Goal: Task Accomplishment & Management: Use online tool/utility

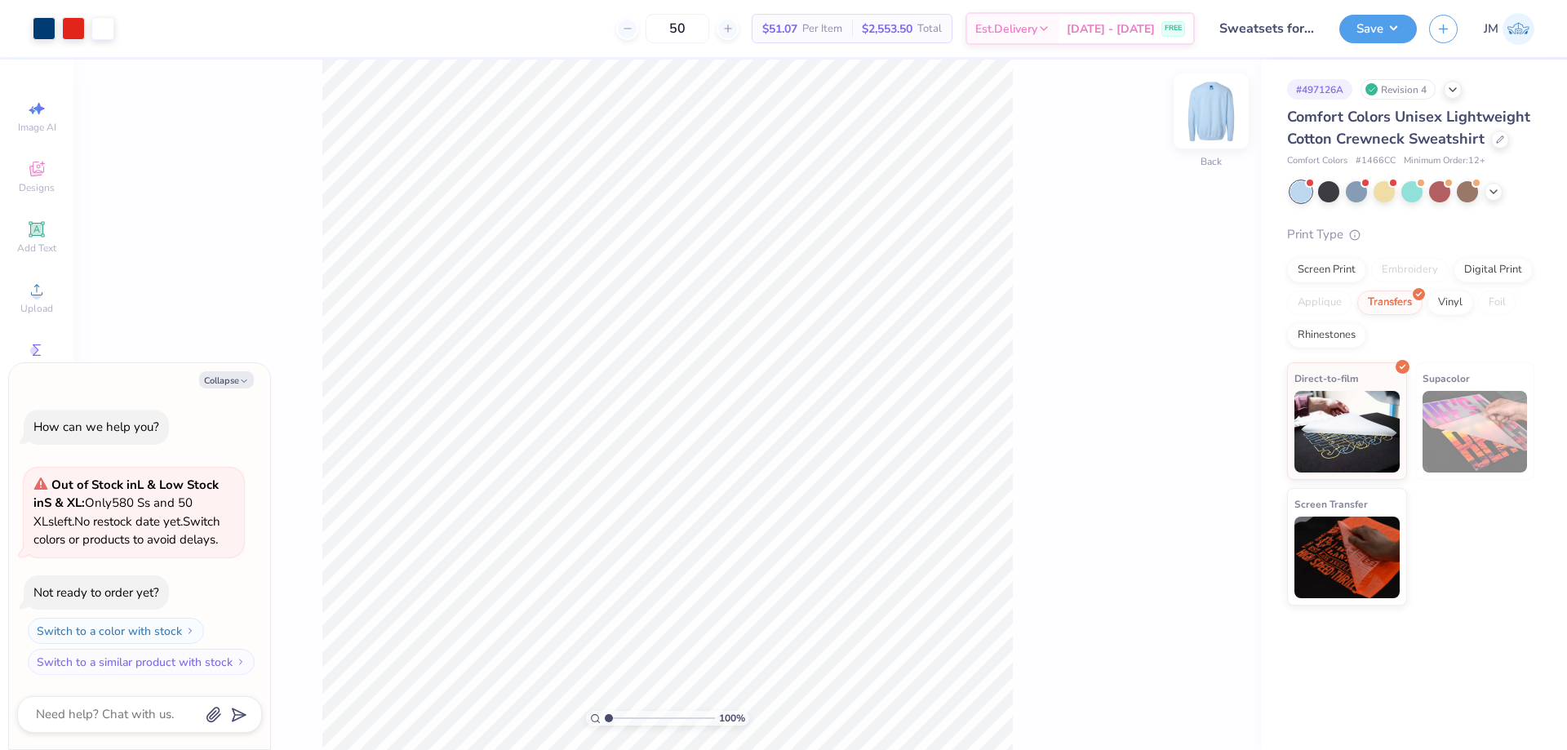
click at [1200, 121] on img at bounding box center [1211, 110] width 65 height 65
click at [588, 50] on div "Art colors 50 $51.07 Per Item $2,553.50 Total Est. Delivery Aug 26 - 29 FREE De…" at bounding box center [783, 375] width 1567 height 750
type textarea "x"
click at [1205, 403] on input "1.00" at bounding box center [1200, 401] width 59 height 23
type input ".5"
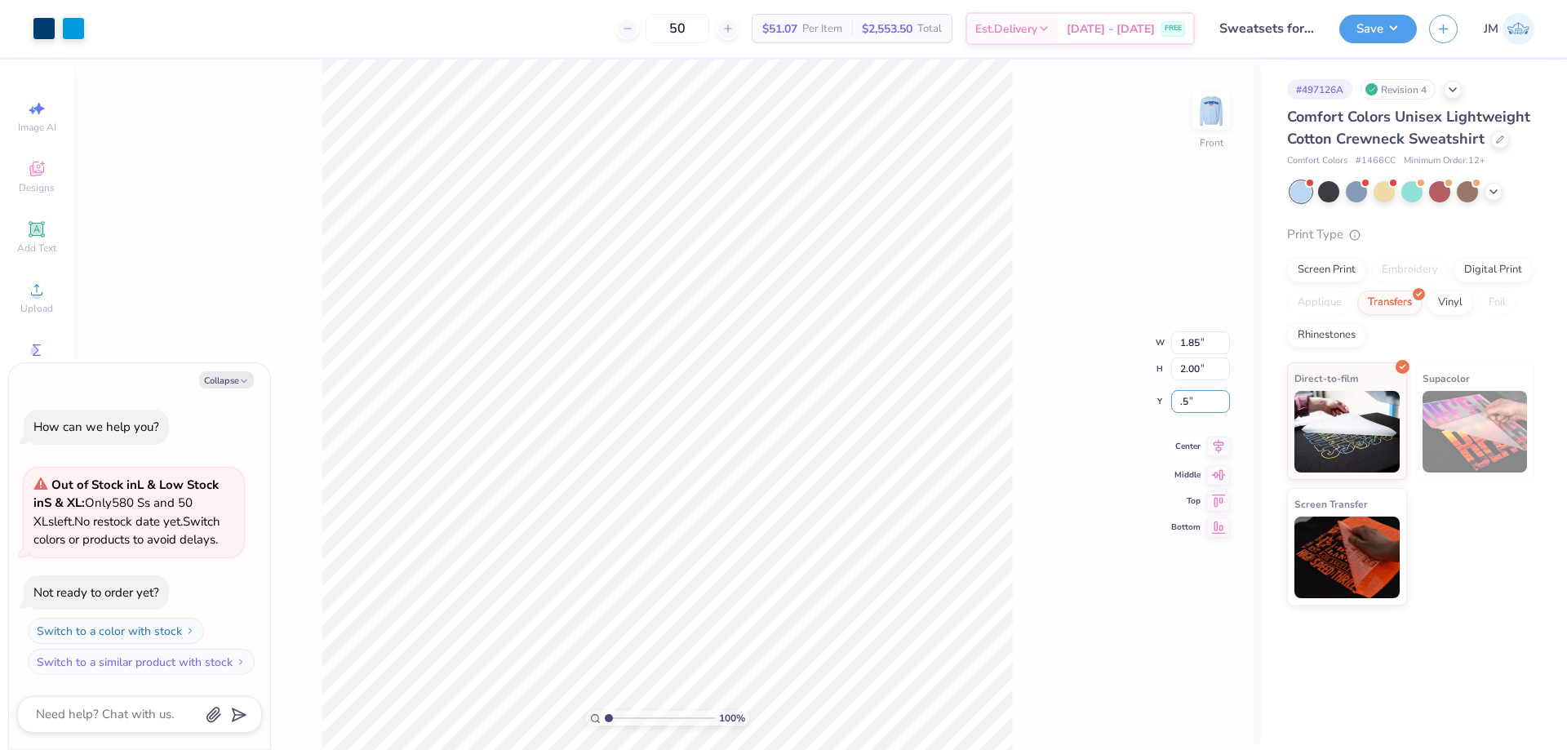
type textarea "x"
type input "0.50"
click at [1217, 441] on icon at bounding box center [1218, 434] width 23 height 20
drag, startPoint x: 1099, startPoint y: 214, endPoint x: 1223, endPoint y: 95, distance: 172.0
click at [1221, 95] on div "100 % Front" at bounding box center [666, 405] width 1187 height 690
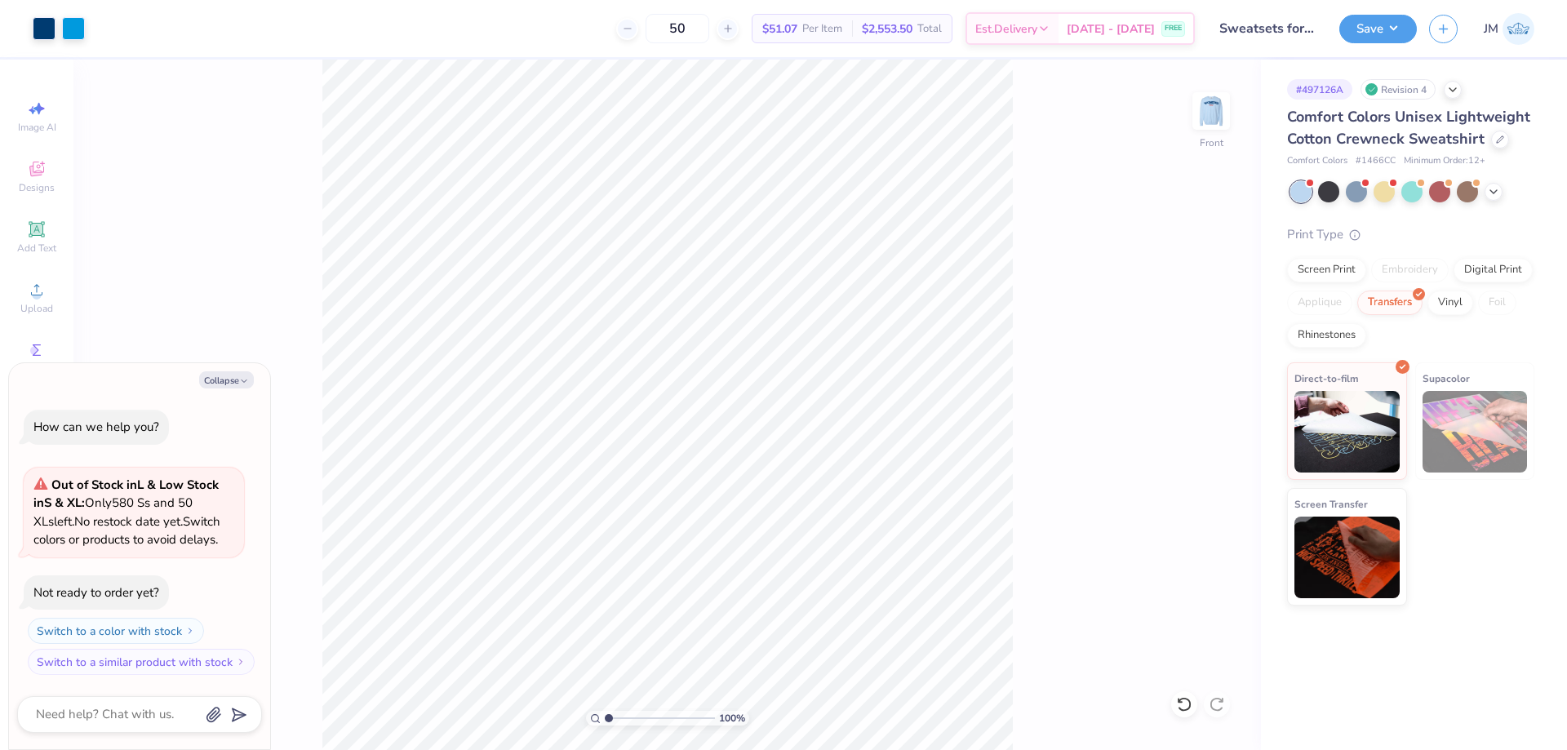
click at [1088, 157] on div "100 % Front" at bounding box center [666, 405] width 1187 height 690
click at [1214, 112] on img at bounding box center [1211, 110] width 65 height 65
click at [1414, 36] on div "Save" at bounding box center [1378, 29] width 78 height 29
click at [1209, 131] on img at bounding box center [1211, 110] width 65 height 65
click at [1402, 29] on button "Save" at bounding box center [1378, 26] width 78 height 29
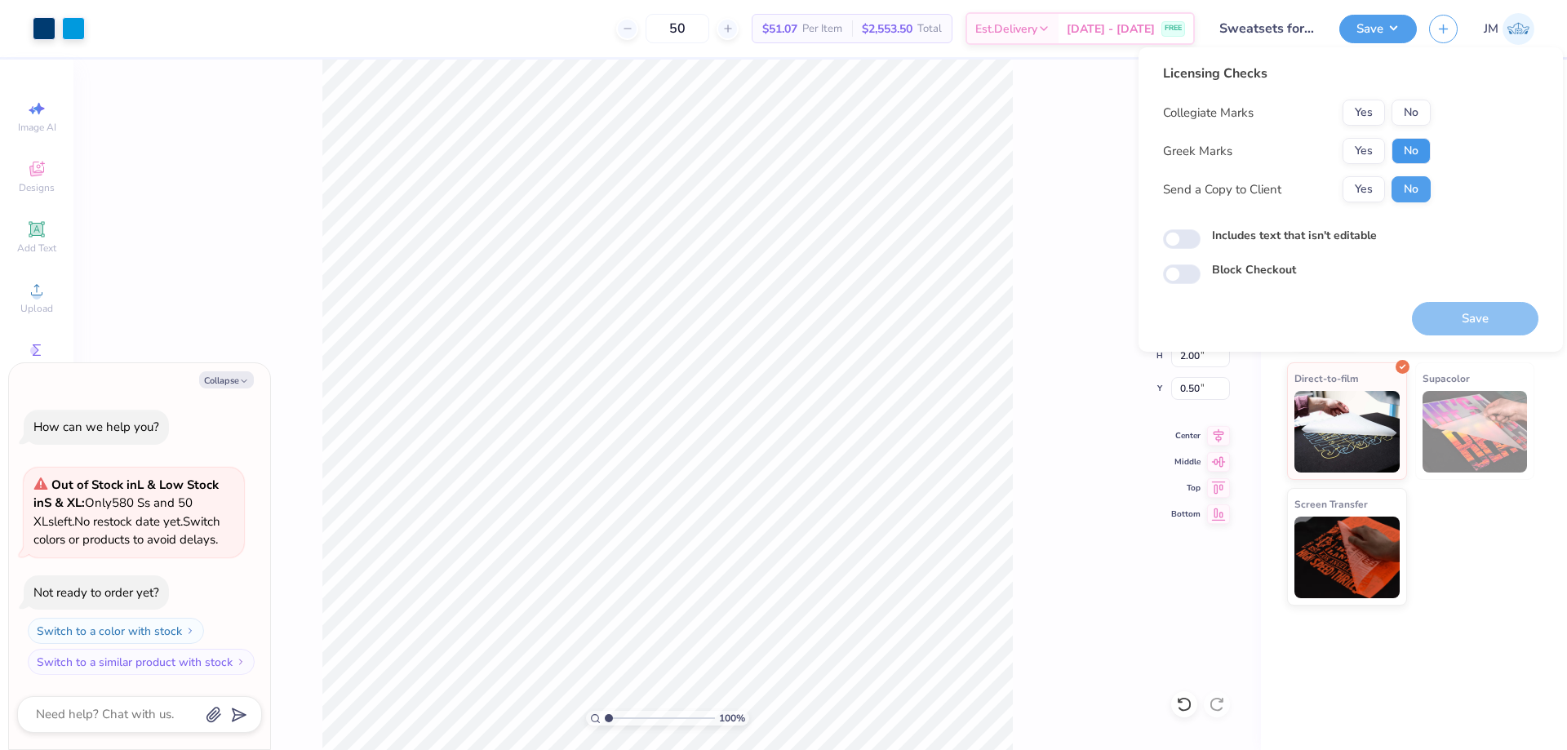
click at [1403, 149] on button "No" at bounding box center [1411, 151] width 39 height 26
click at [1406, 122] on button "No" at bounding box center [1411, 113] width 39 height 26
click at [1442, 325] on button "Save" at bounding box center [1475, 318] width 127 height 33
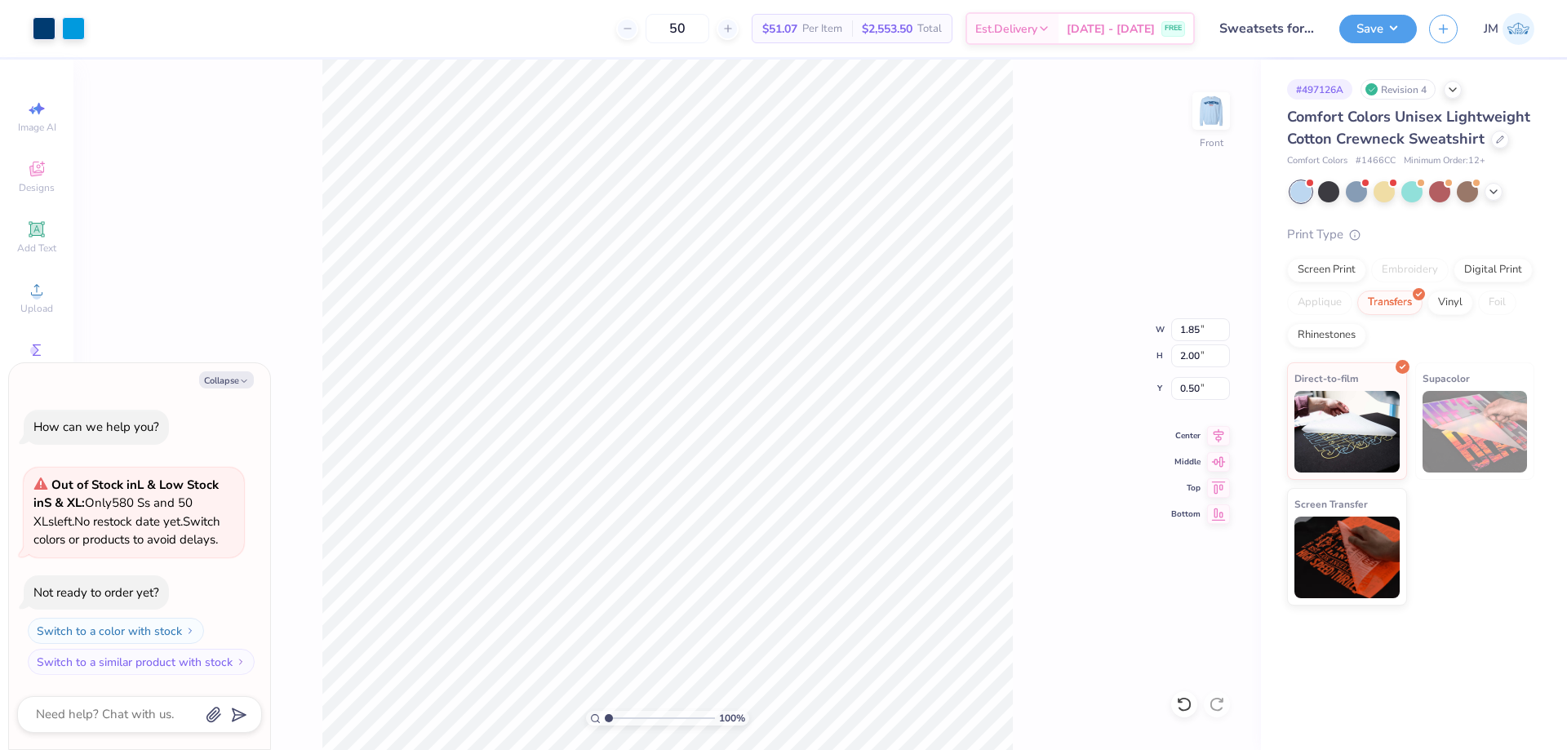
click at [1117, 153] on div "100 % Front W 1.85 1.85 " H 2.00 2.00 " Y 0.50 0.50 " Center Middle Top Bottom" at bounding box center [666, 405] width 1187 height 690
click at [1196, 122] on img at bounding box center [1211, 110] width 65 height 65
click at [1223, 444] on icon at bounding box center [1218, 447] width 23 height 20
click at [1214, 428] on icon at bounding box center [1218, 434] width 23 height 20
type textarea "x"
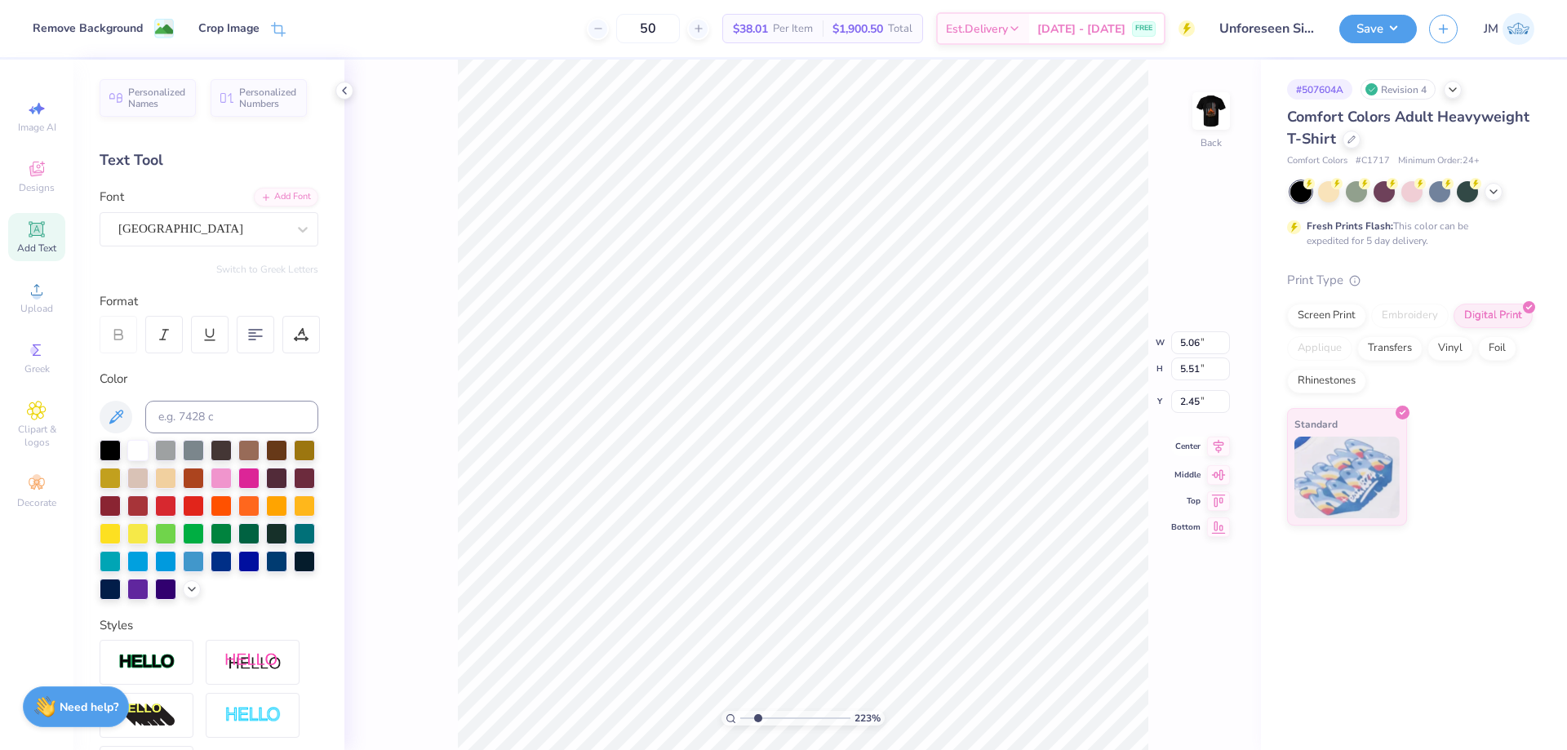
click at [1222, 454] on icon at bounding box center [1218, 447] width 23 height 20
click at [1222, 438] on icon at bounding box center [1218, 434] width 23 height 20
type input "2.22643184911232"
type input "7.22"
click at [1174, 705] on div at bounding box center [1184, 704] width 26 height 26
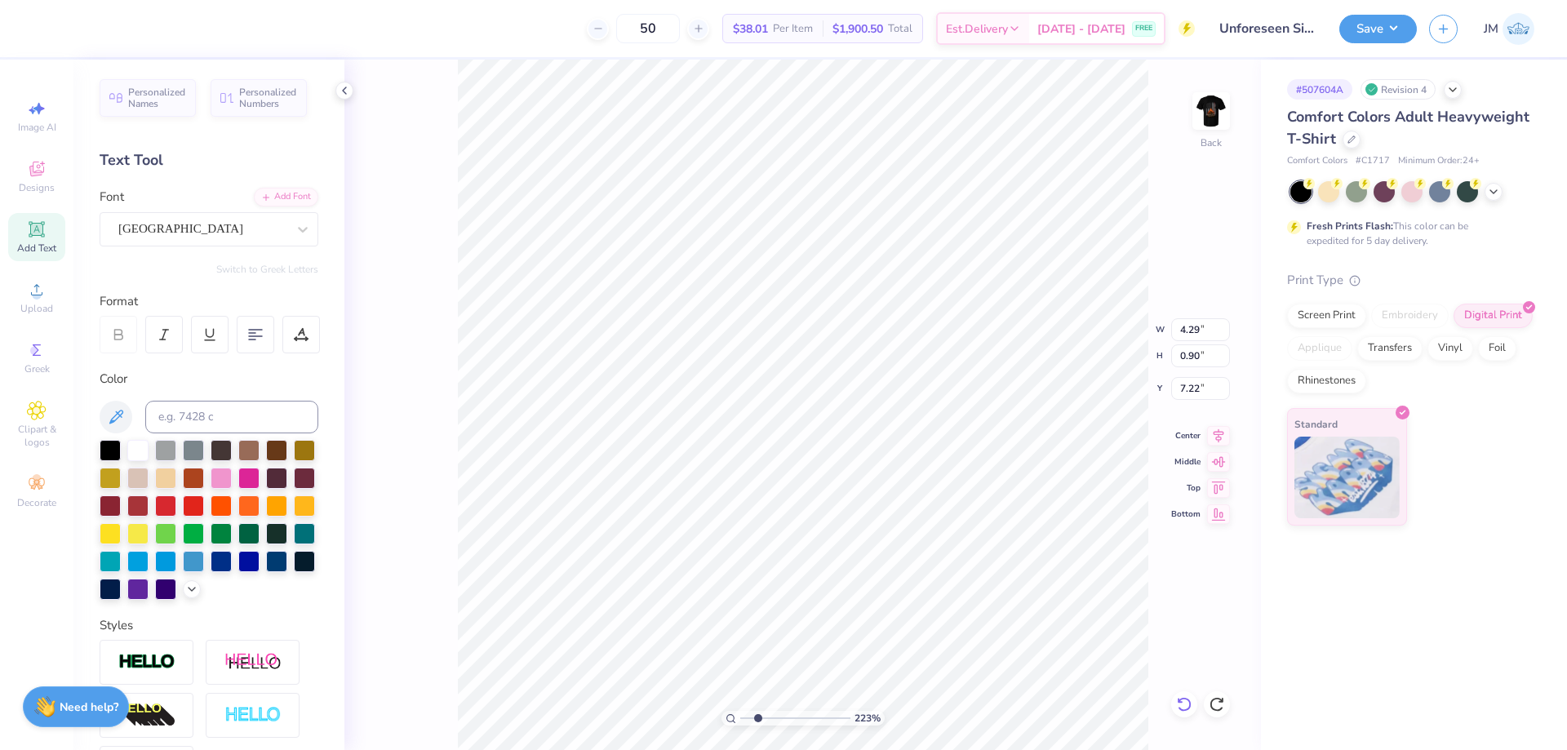
type input "2.22643184911232"
type input "7.24"
click at [1174, 705] on div at bounding box center [1184, 704] width 26 height 26
click at [1208, 440] on icon at bounding box center [1218, 434] width 23 height 20
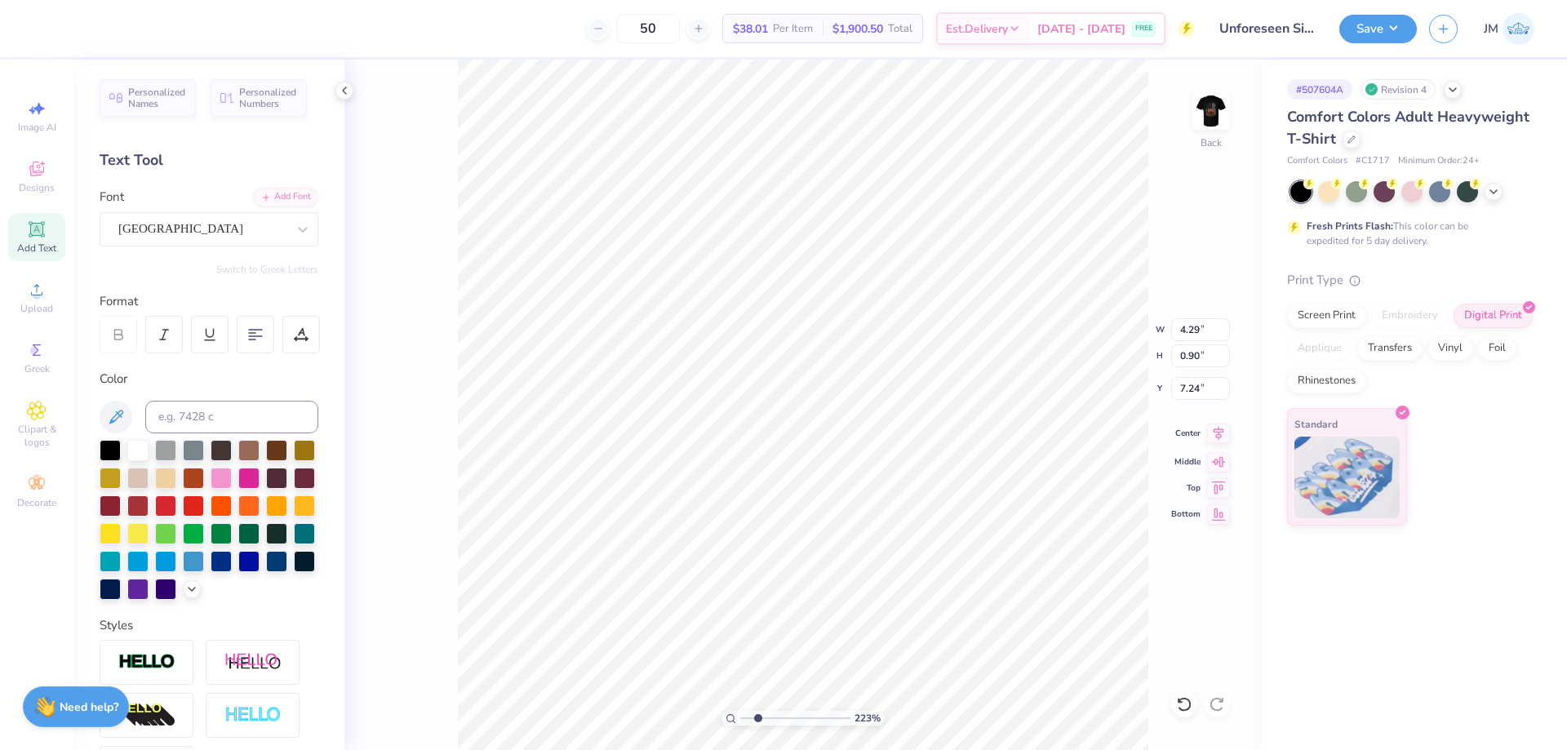
type input "2.22643184911232"
type textarea "C"
type input "2.22643184911232"
type textarea "CL"
type input "2.22643184911232"
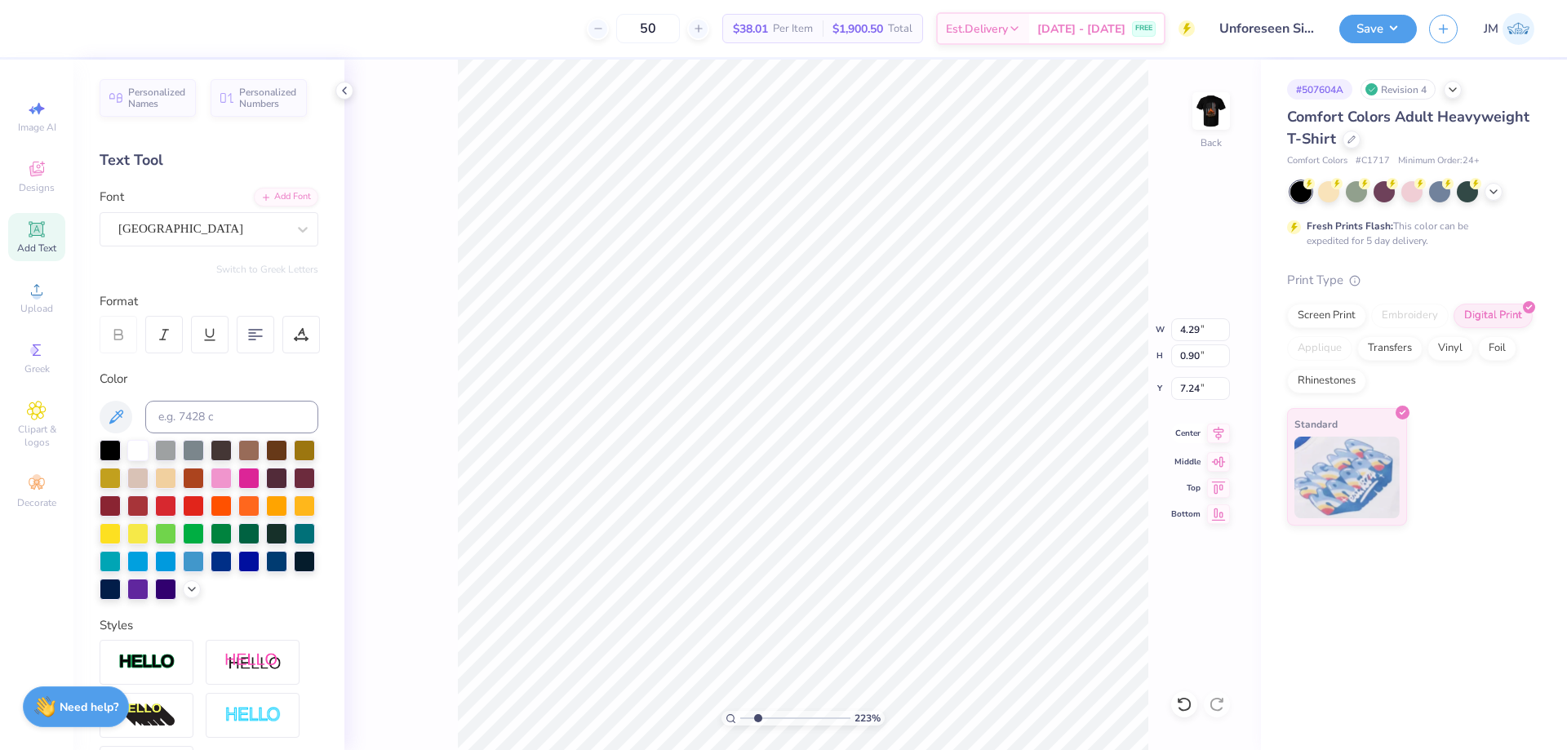
type textarea "CLAS"
type input "2.22643184911232"
type textarea "CLASS"
type input "2.22643184911232"
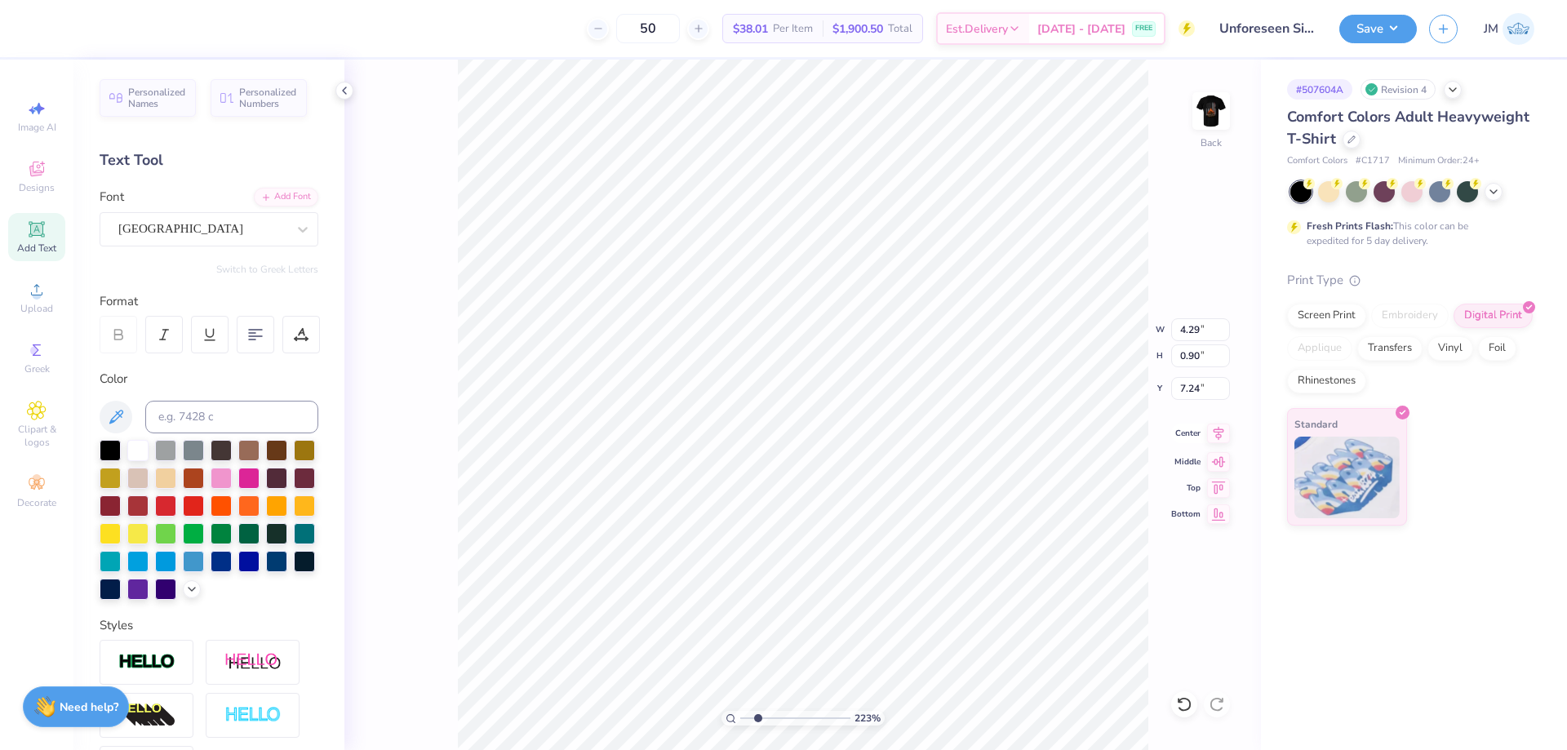
type textarea "CLASS"
type input "2.22643184911232"
type textarea "CLASS 25"
type input "2.22643184911232"
type textarea "CLASS 251"
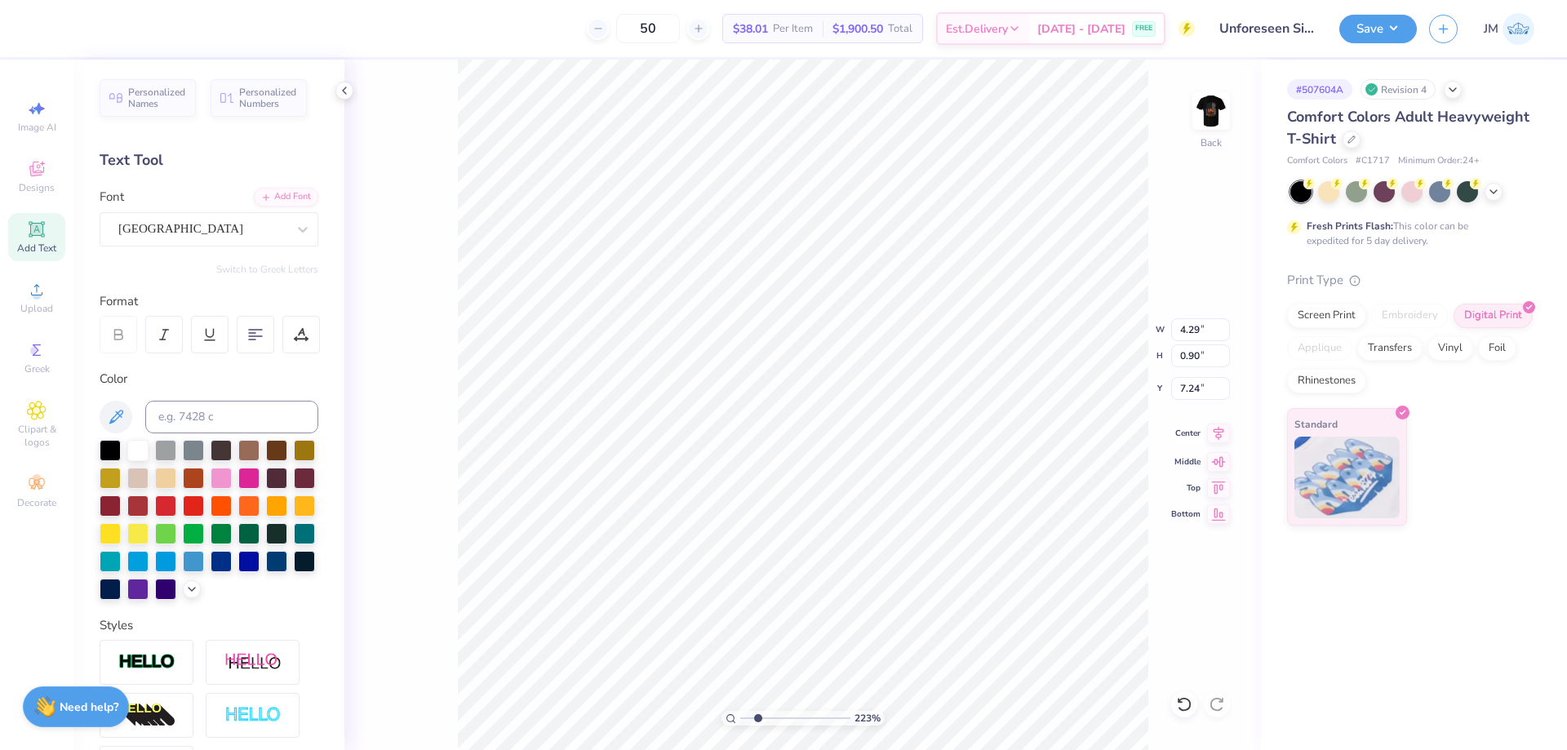
type input "2.22643184911232"
type textarea "CLASS 2511"
type input "2.22643184911232"
type textarea "CLASS 2511"
type input "2.22643184911232"
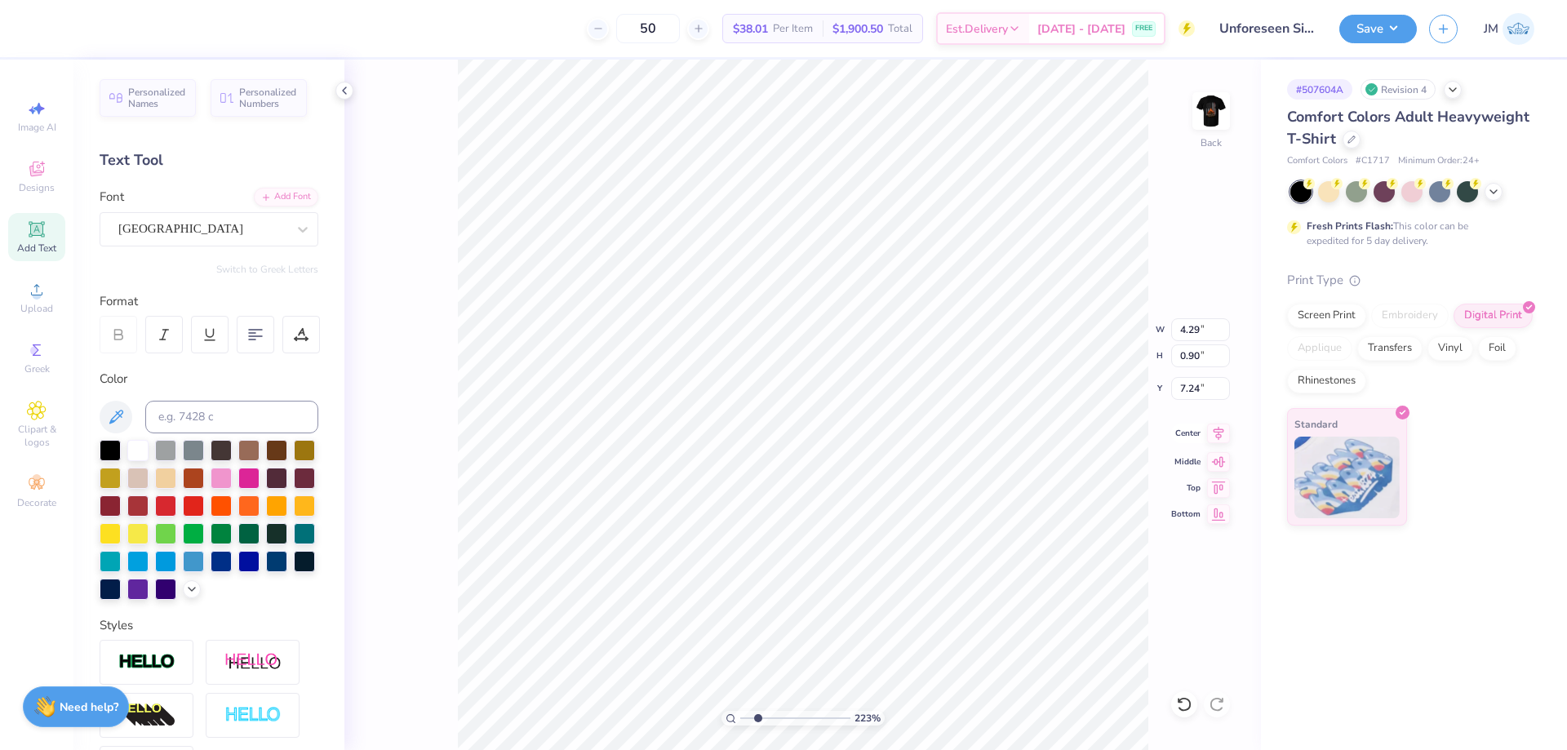
type textarea "CLASS 2511 -"
type input "2.22643184911232"
type textarea "CLASS 2511 -"
type input "2.22643184911232"
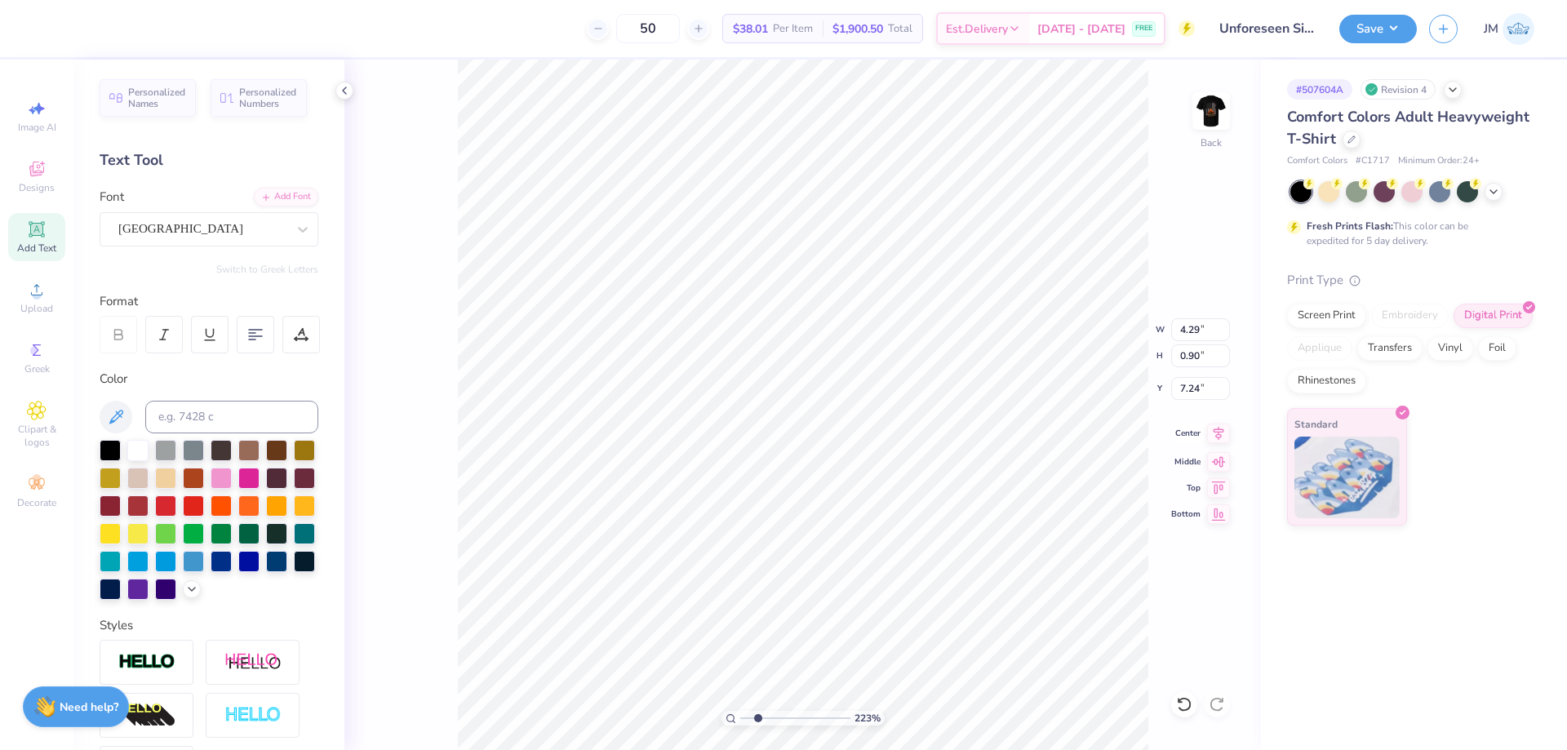
type textarea "CLASS 2511 - 1"
type input "2.22643184911232"
type textarea "CLASS 2511 - 15"
type input "2.22643184911232"
type textarea "CLASS 2511 - 1"
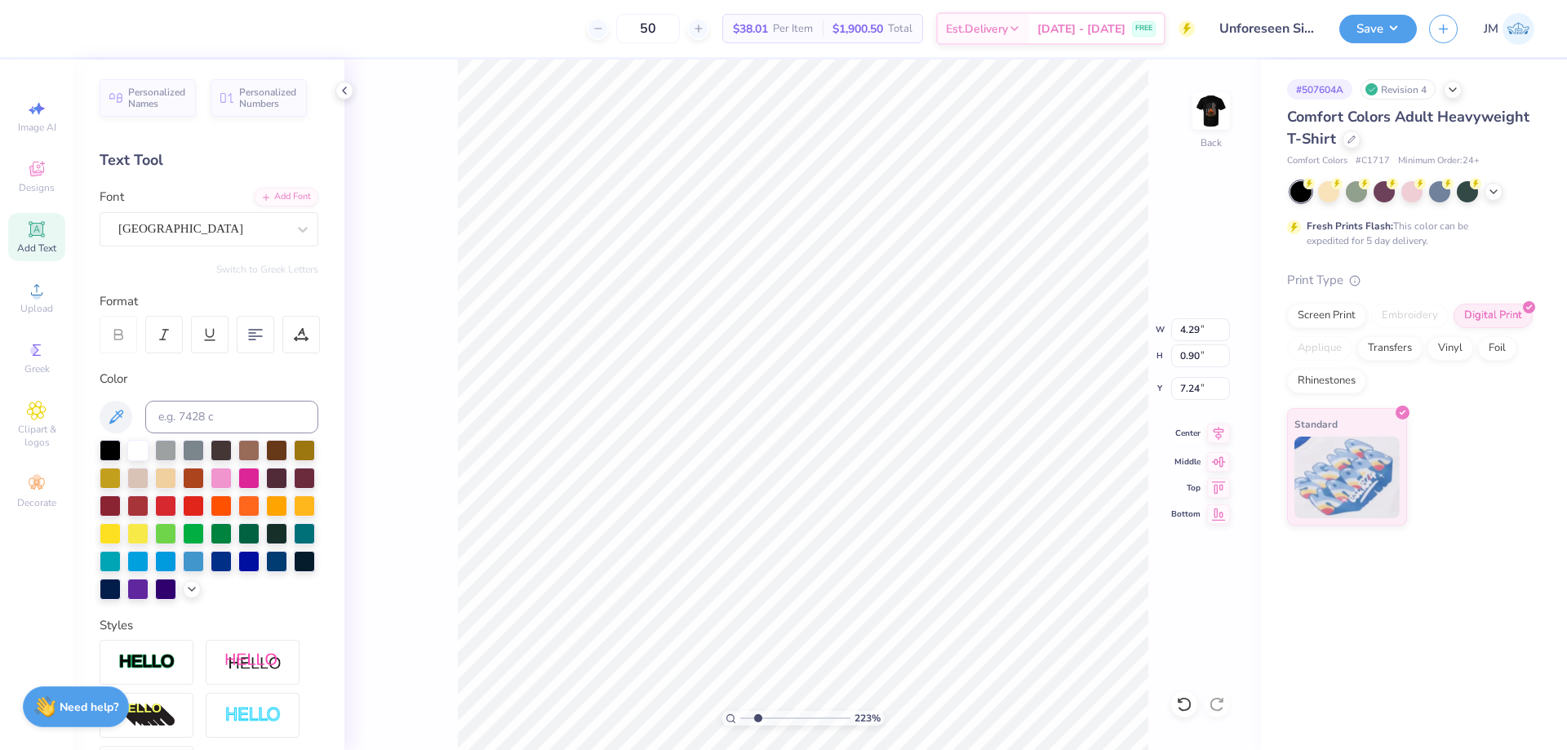
type input "2.22643184911232"
type textarea "CLASS 2511 -"
type input "2.22643184911232"
type textarea "CLASS 2511 - 25"
type input "2.22643184911232"
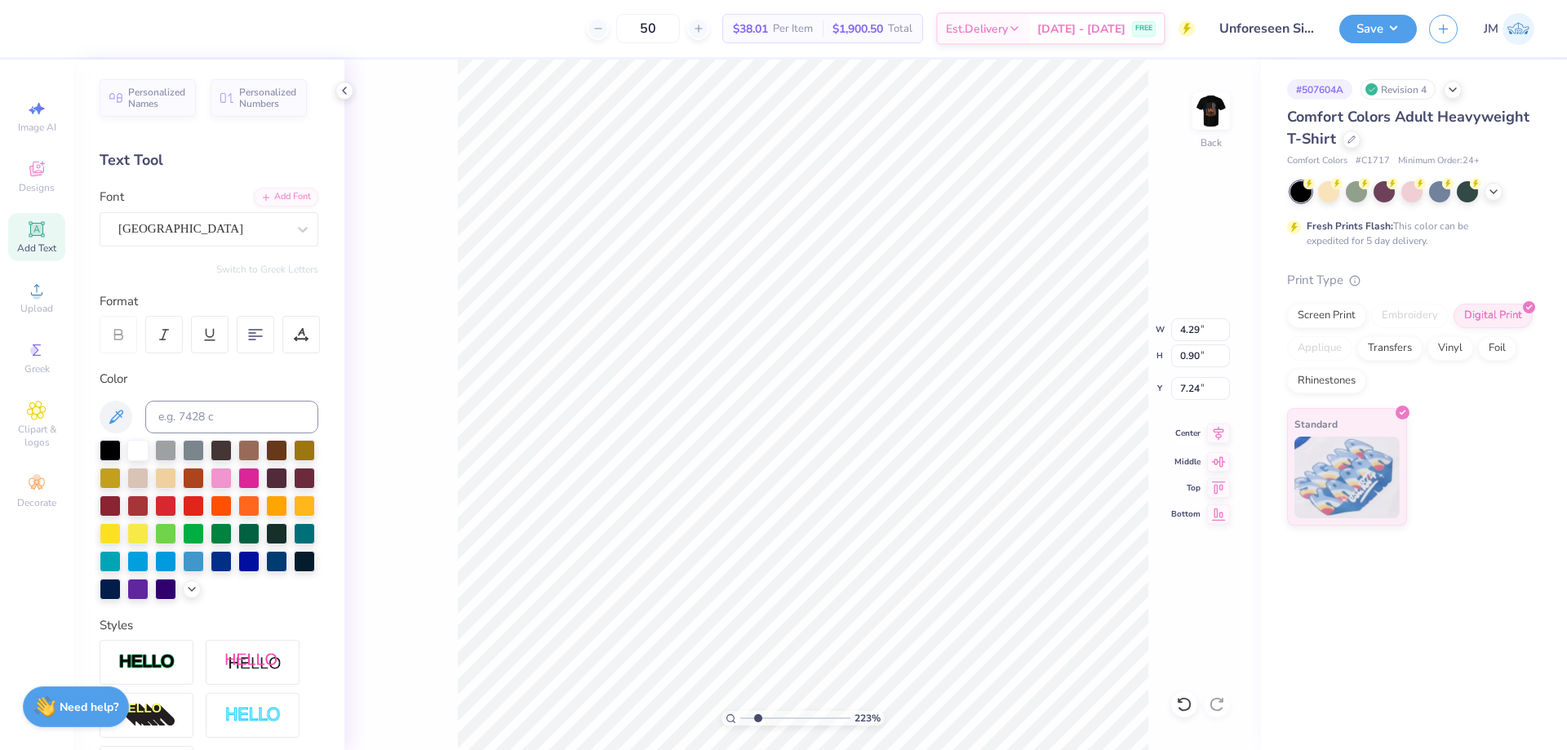
type textarea "CLASS 2511 - 2512"
type input "2.22643184911232"
type input "3.89"
type input "0.79"
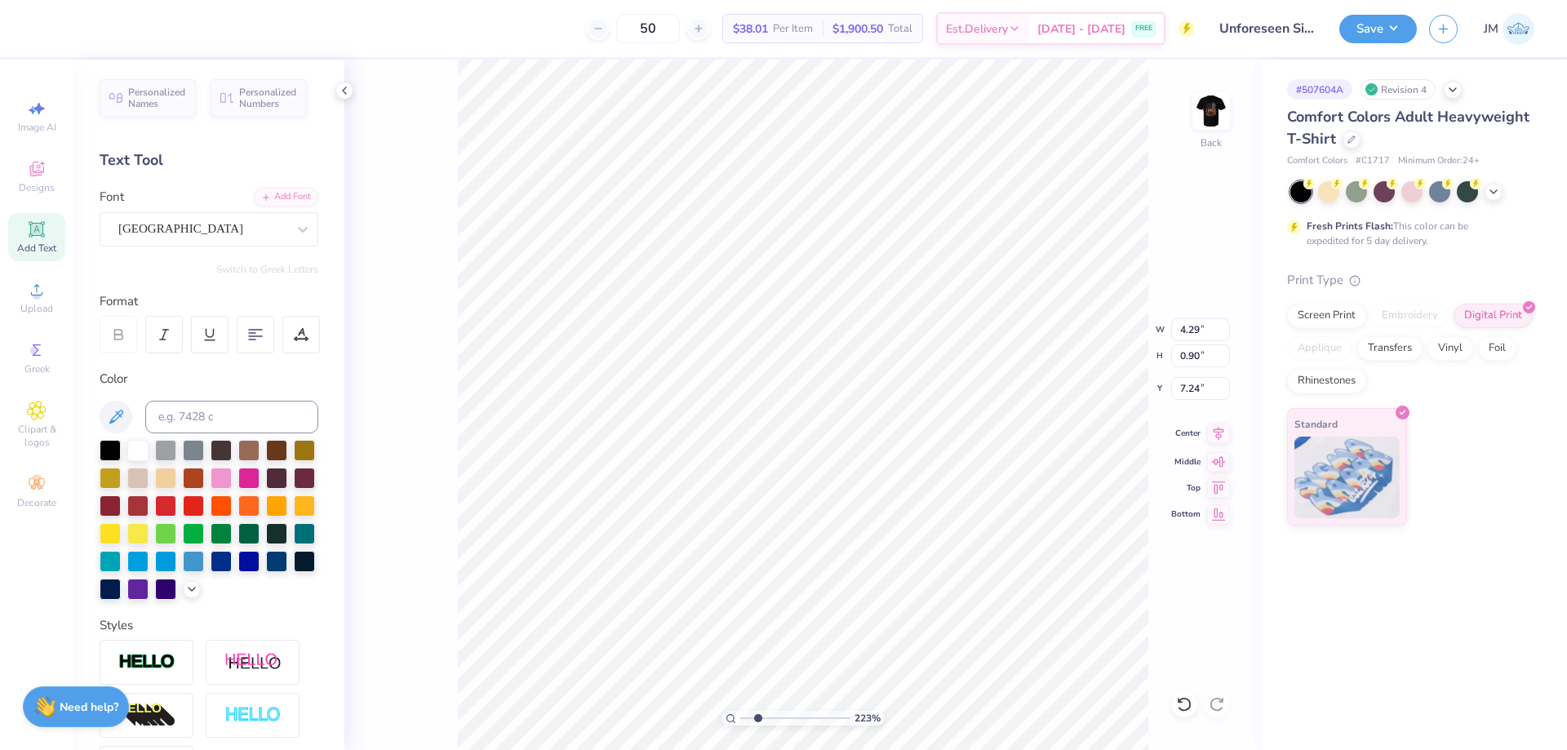
type input "7.29"
click at [1219, 432] on icon at bounding box center [1219, 433] width 11 height 14
type input "2.22643184911232"
click at [1200, 323] on input "5.06" at bounding box center [1200, 329] width 59 height 23
type input "4"
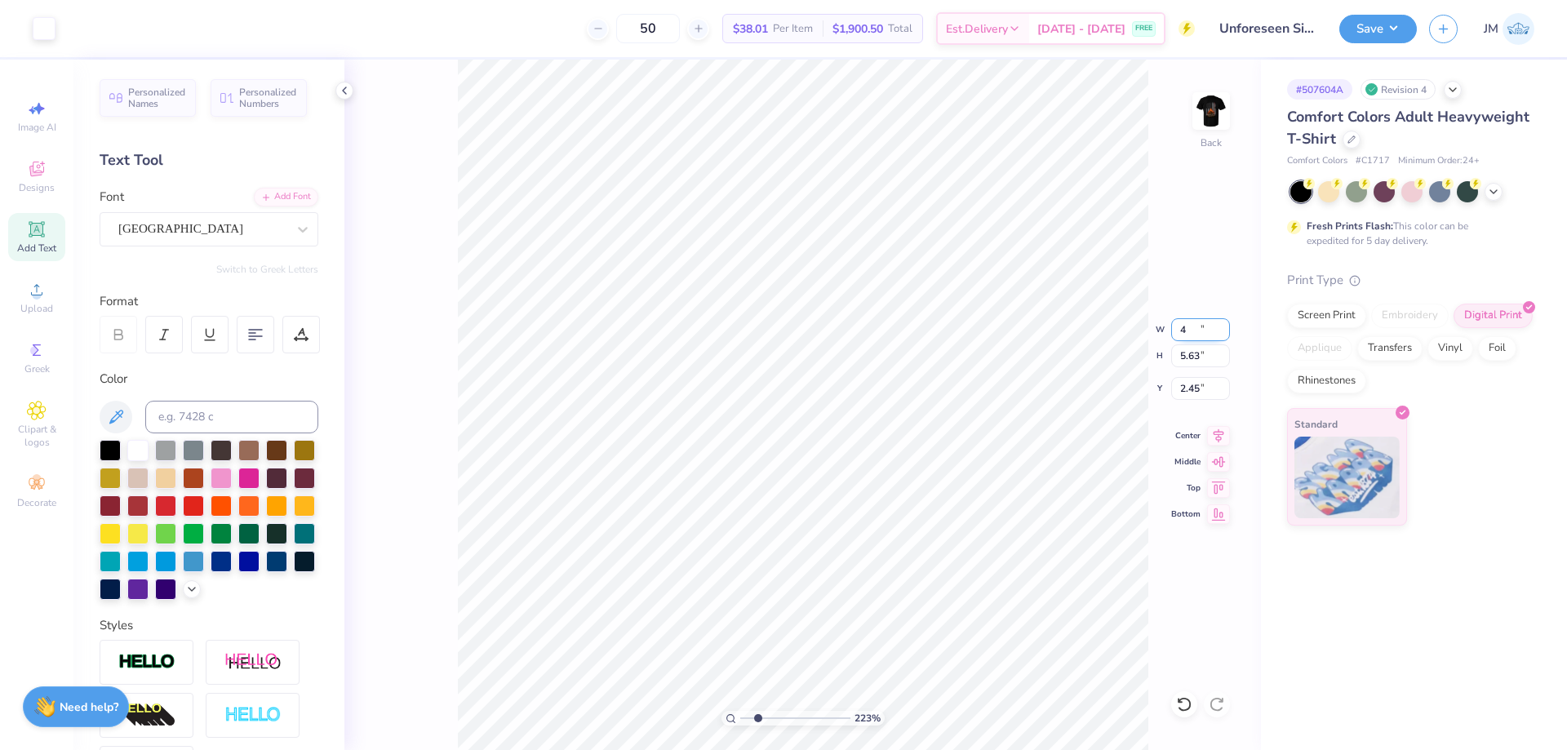
type input "2.22643184911232"
type input "4.00"
type input "4.45"
type input "3.04"
type input "2.22643184911232"
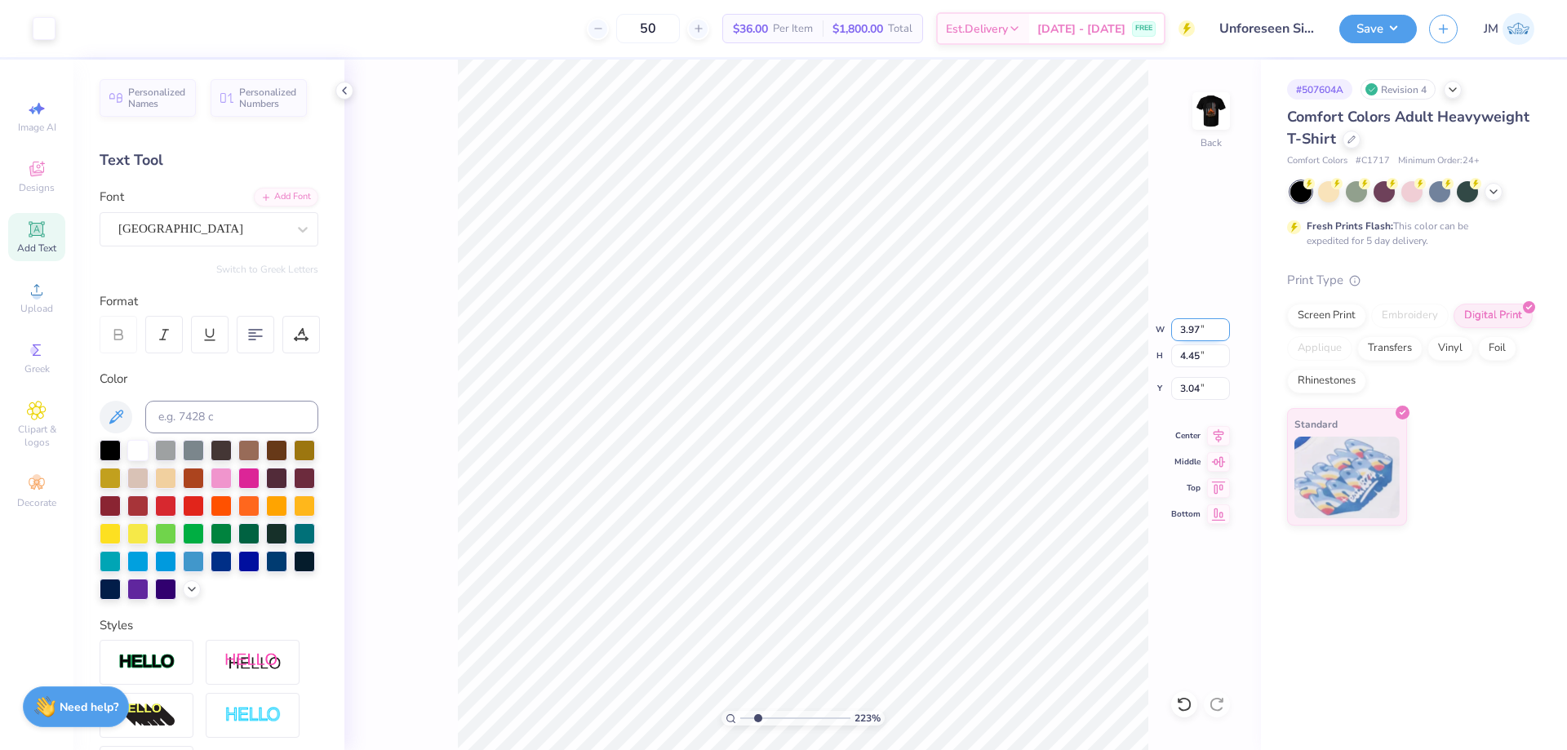
type input "3.97"
type input "2.22643184911232"
type input "4.42"
type input "3.05"
type input "2.22643184911232"
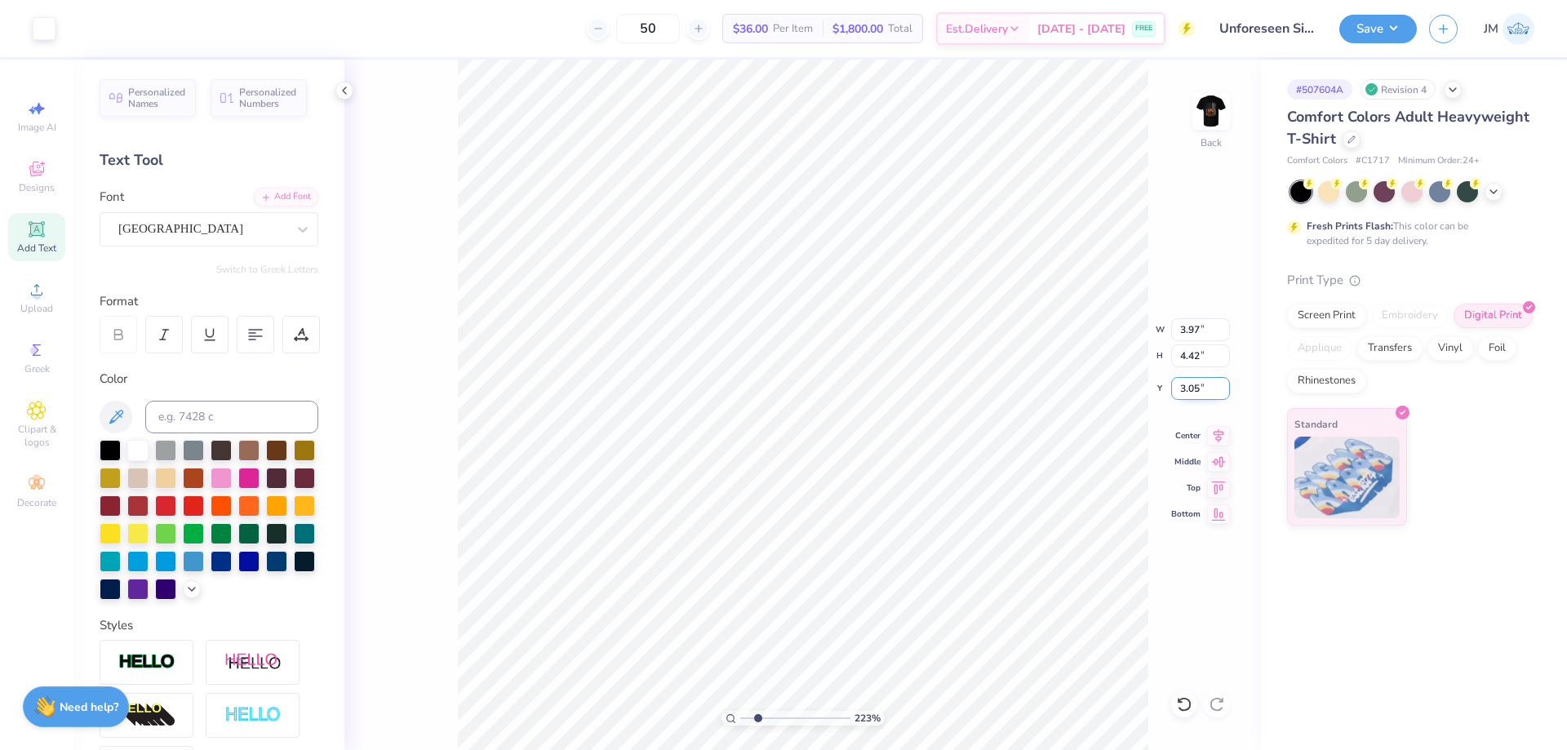
click at [1207, 380] on input "3.05" at bounding box center [1200, 388] width 59 height 23
type input "3"
type input "2.22643184911232"
type input "3.00"
type input "2.22643184911232"
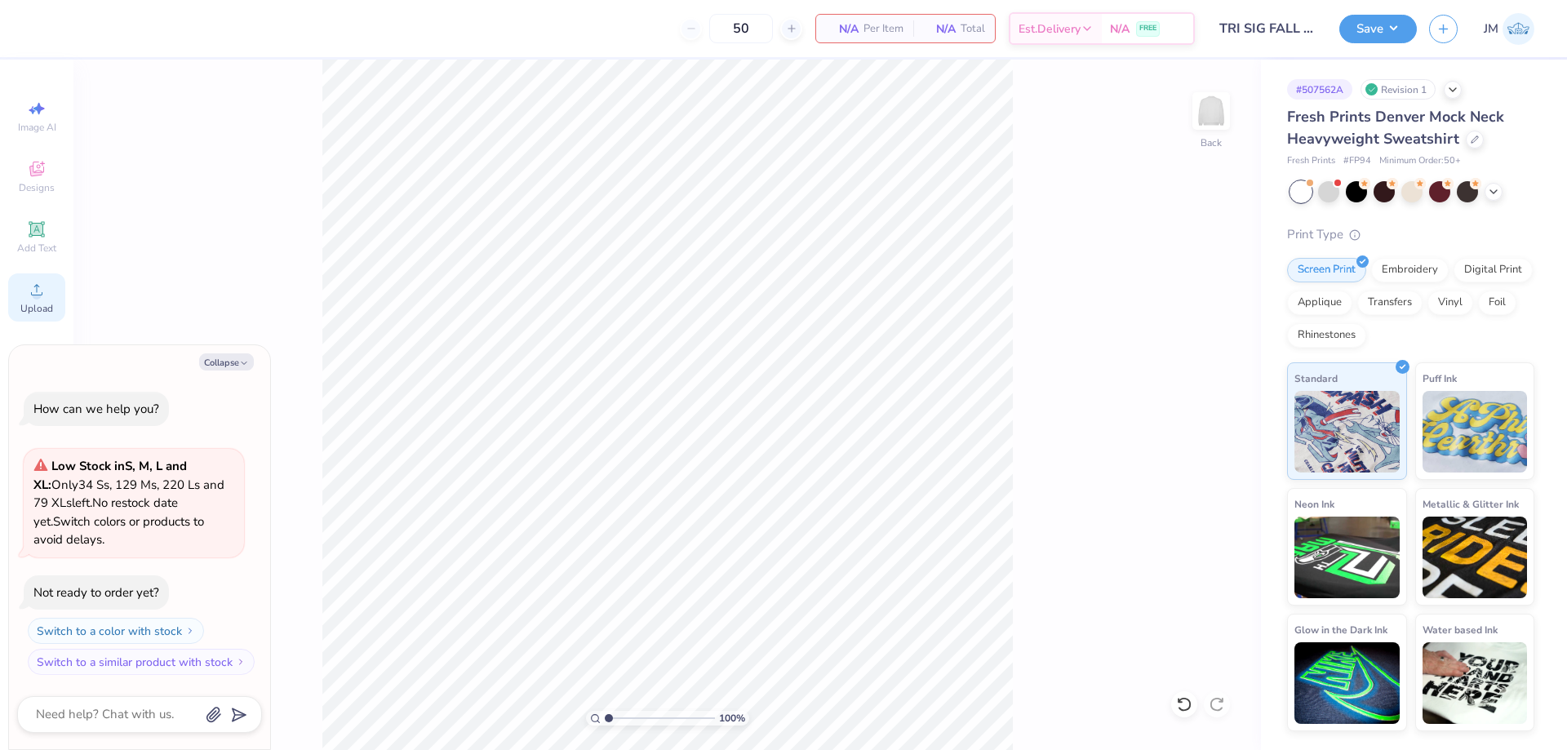
click at [42, 305] on span "Upload" at bounding box center [36, 308] width 33 height 13
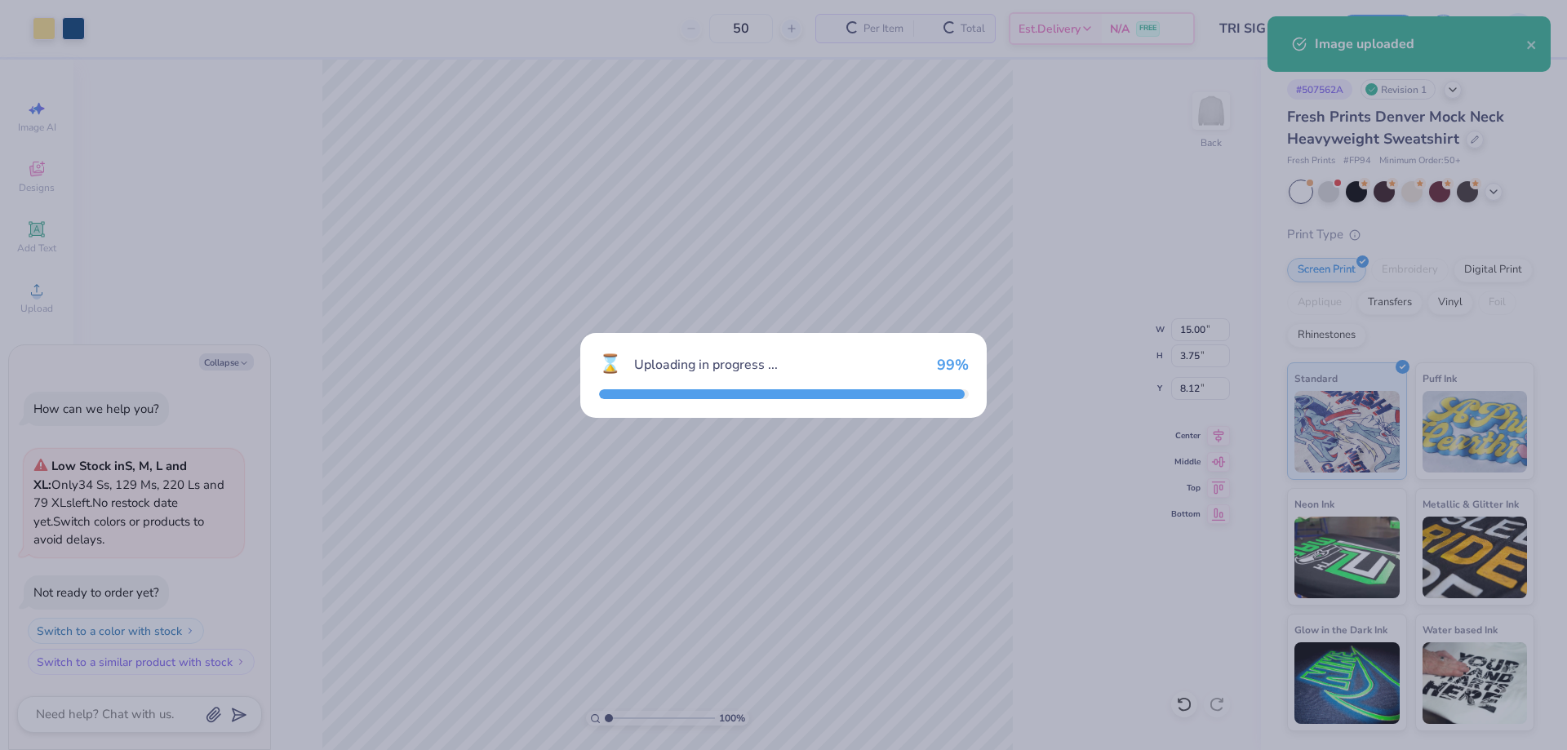
type textarea "x"
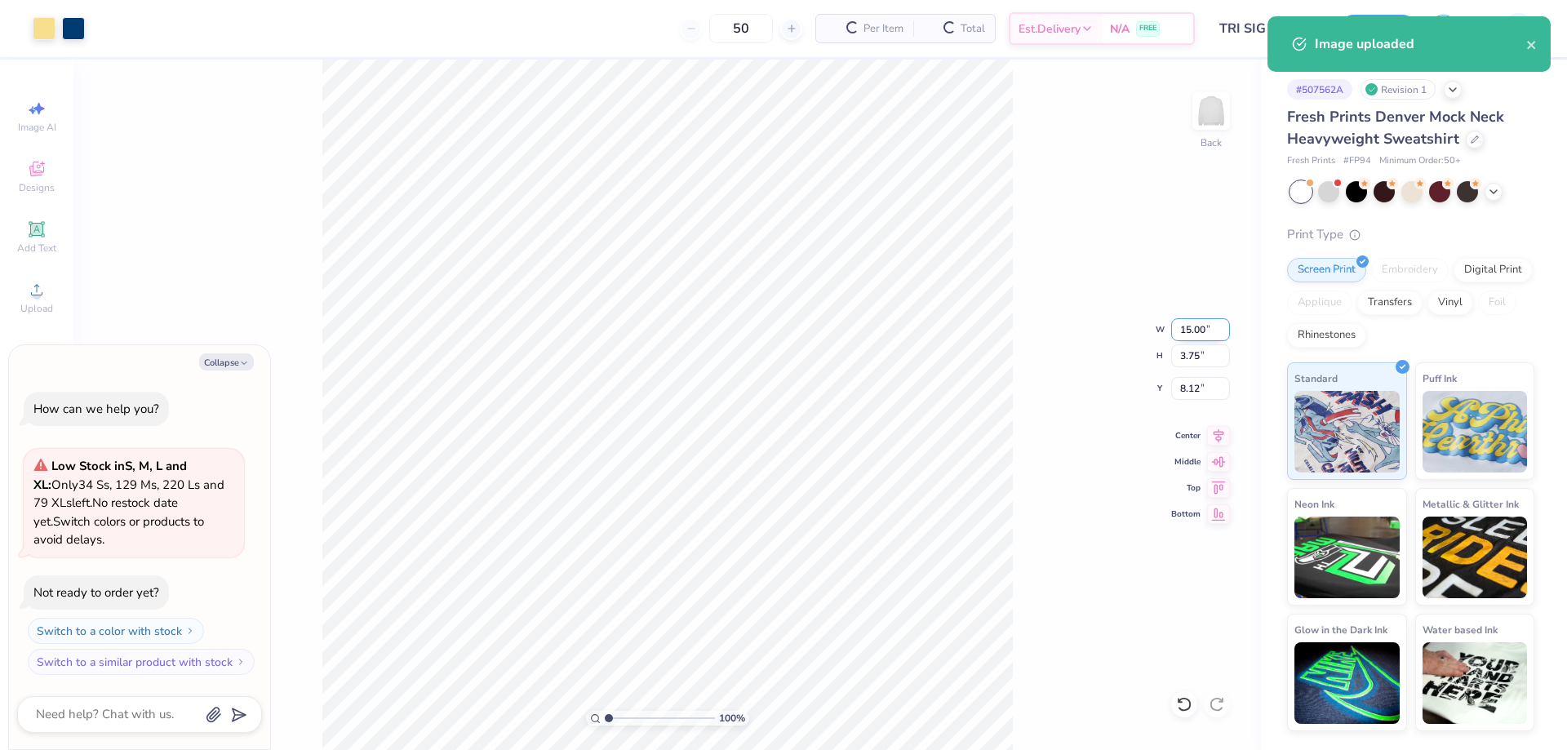
click at [1205, 334] on input "15.00" at bounding box center [1200, 329] width 59 height 23
type input "12.00"
type textarea "x"
type input "3.00"
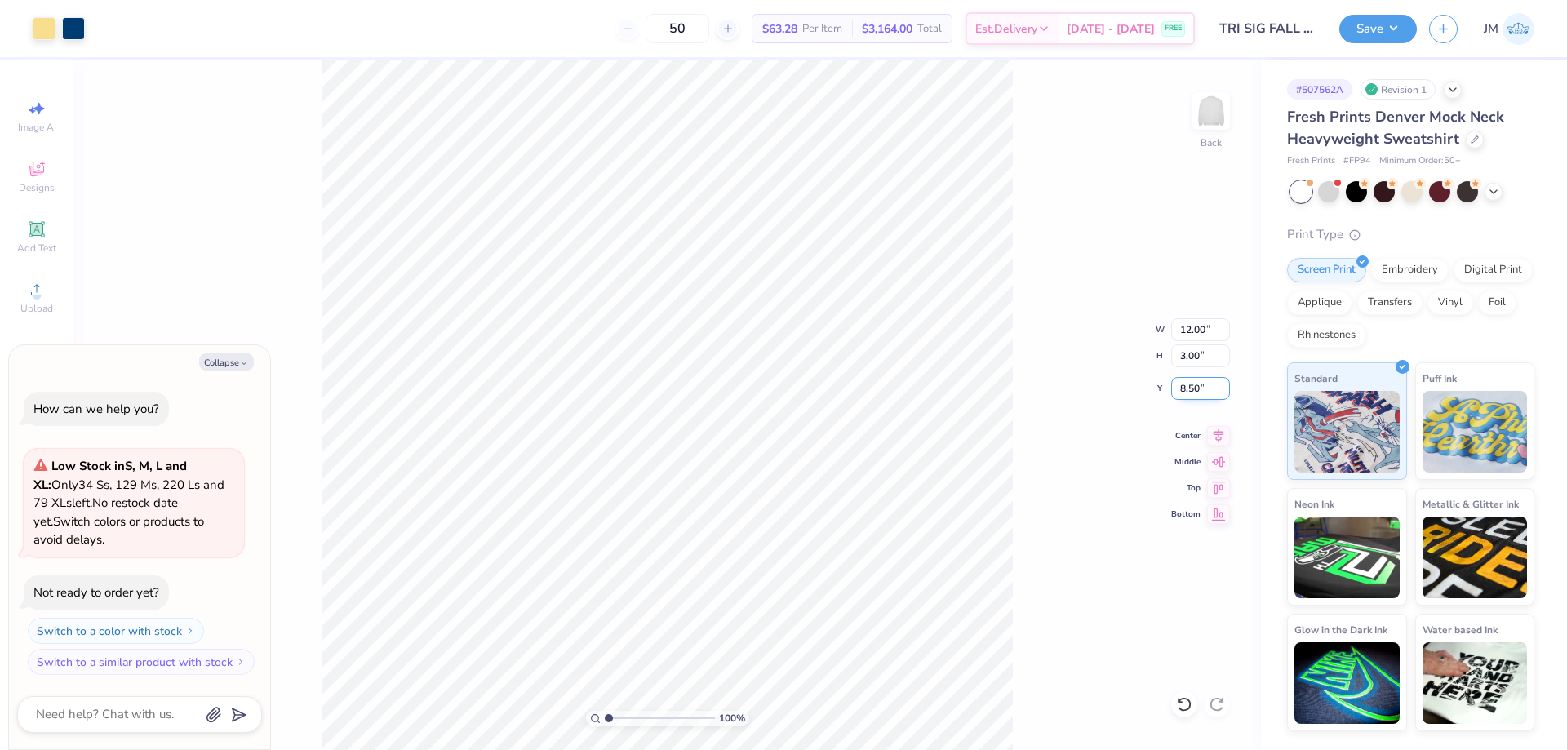
click at [1199, 383] on input "8.50" at bounding box center [1200, 388] width 59 height 23
type input "3"
type textarea "x"
type input "3.00"
type textarea "x"
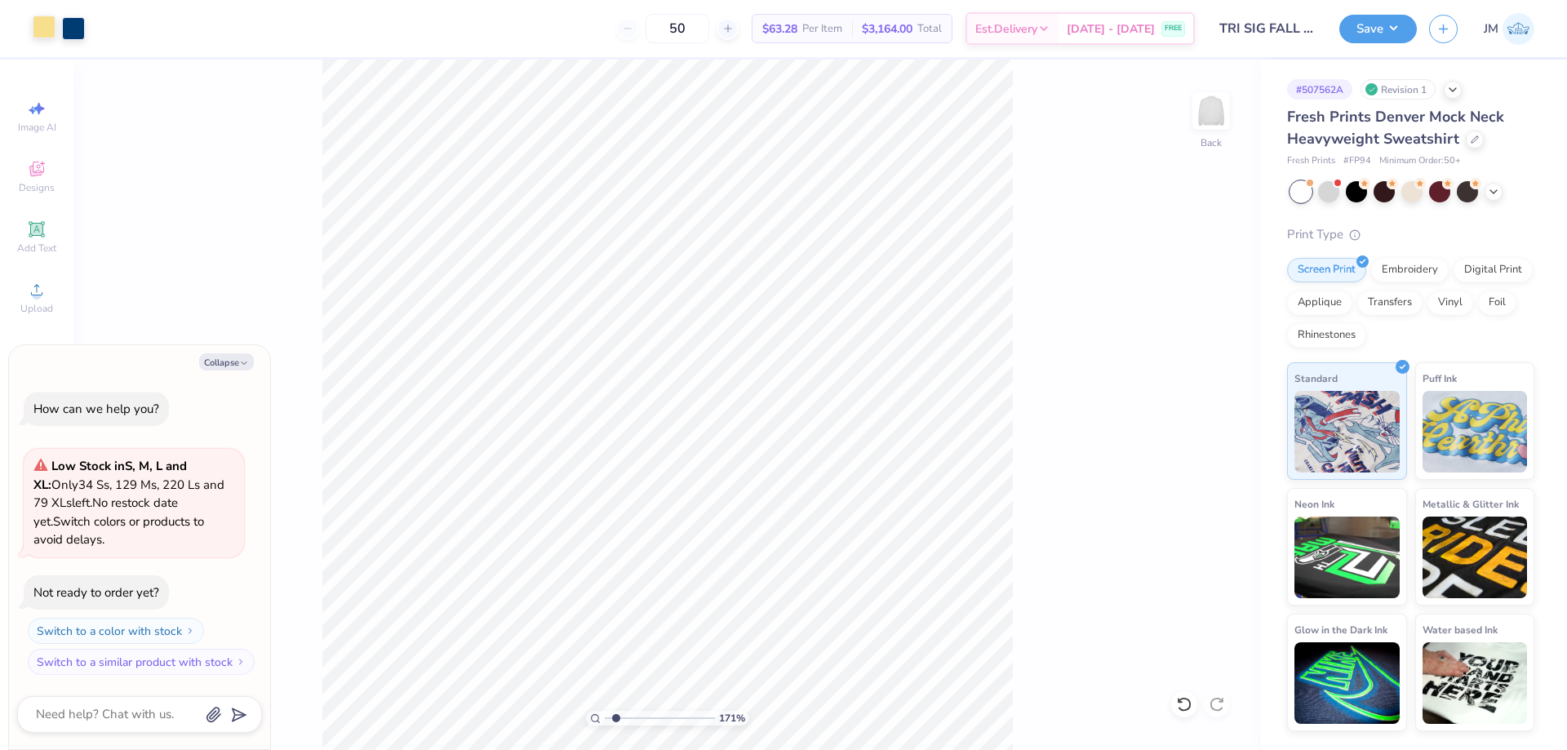
click at [49, 25] on div at bounding box center [44, 27] width 23 height 23
type input "1.70505975587608"
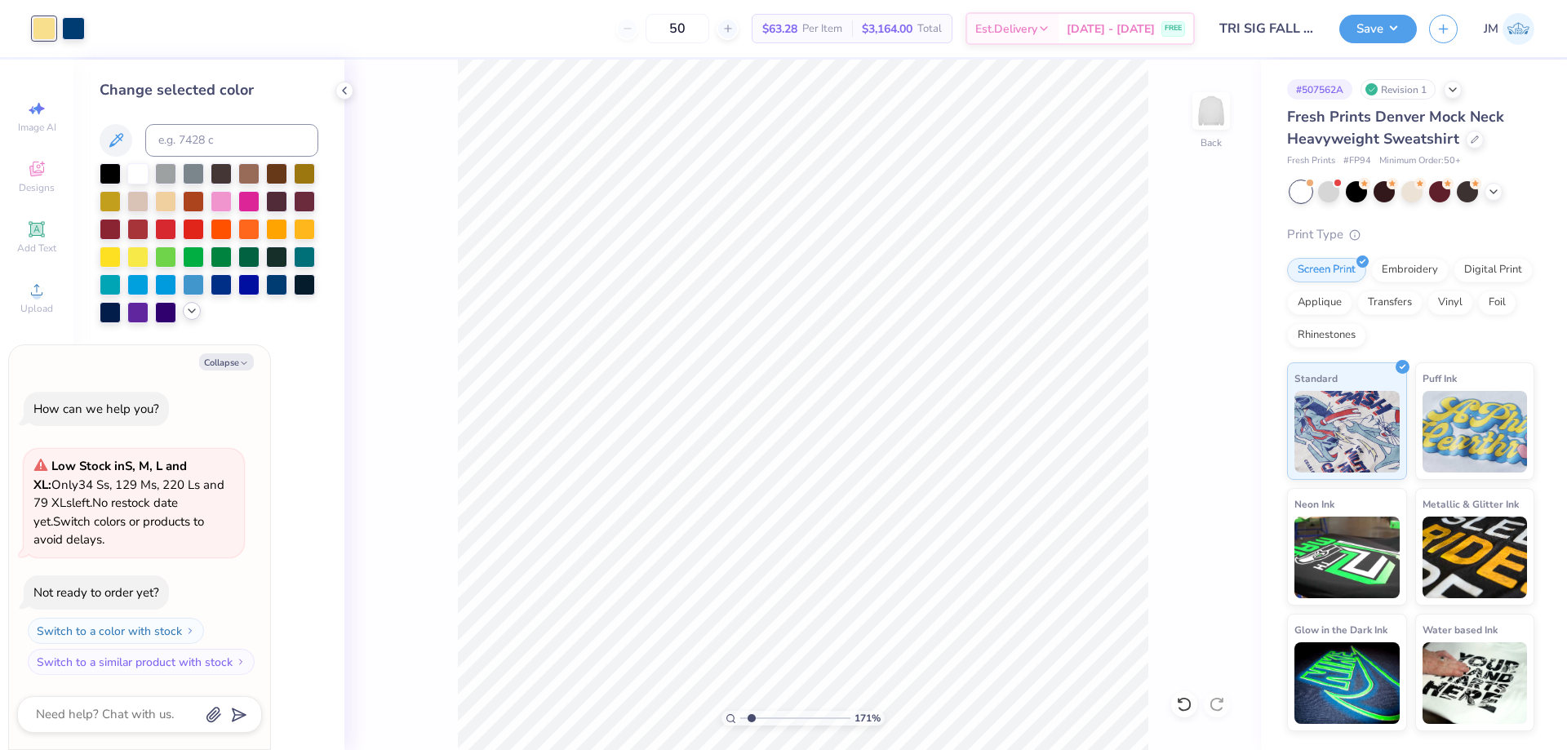
click at [193, 315] on icon at bounding box center [191, 310] width 13 height 13
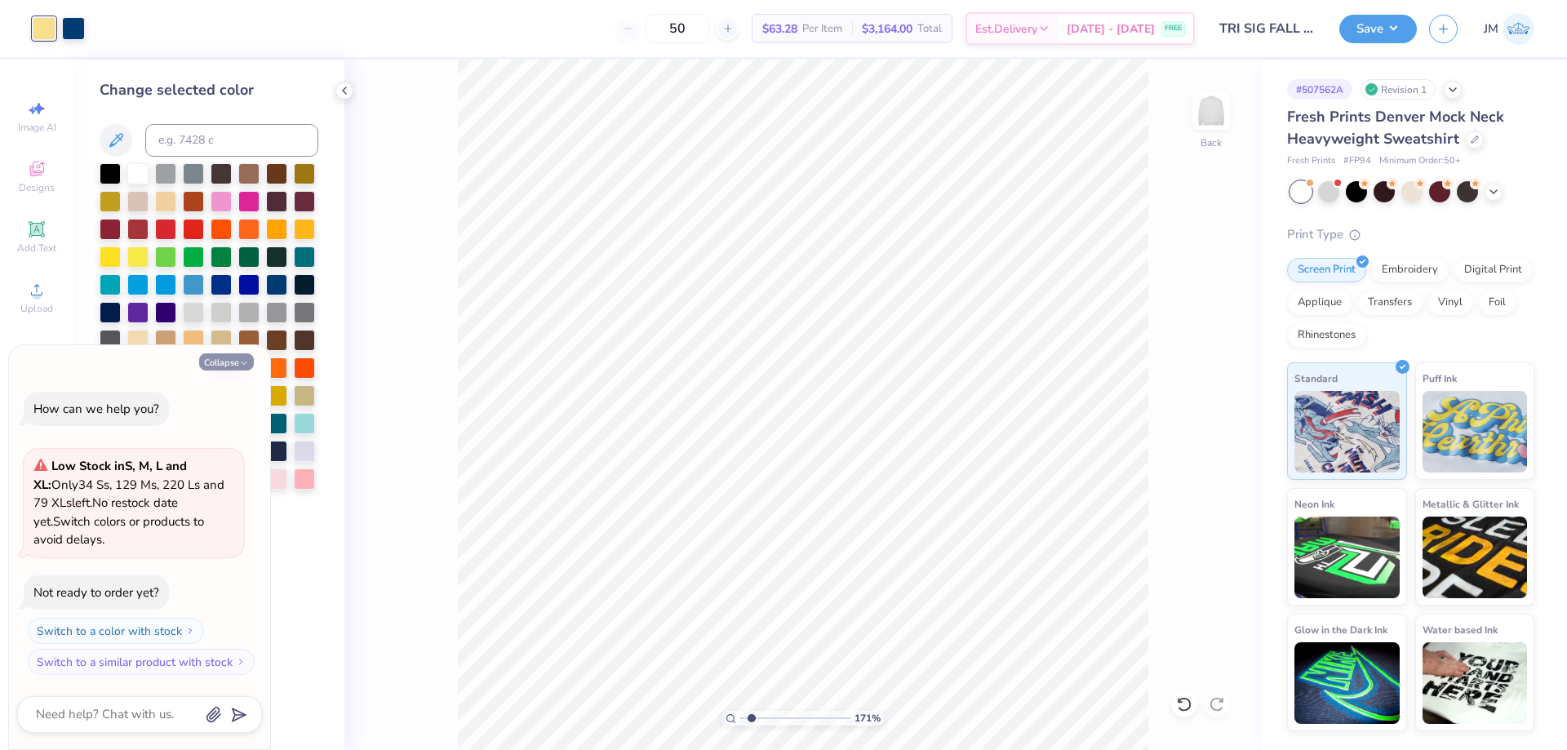
click at [221, 360] on button "Collapse" at bounding box center [226, 361] width 55 height 17
type textarea "x"
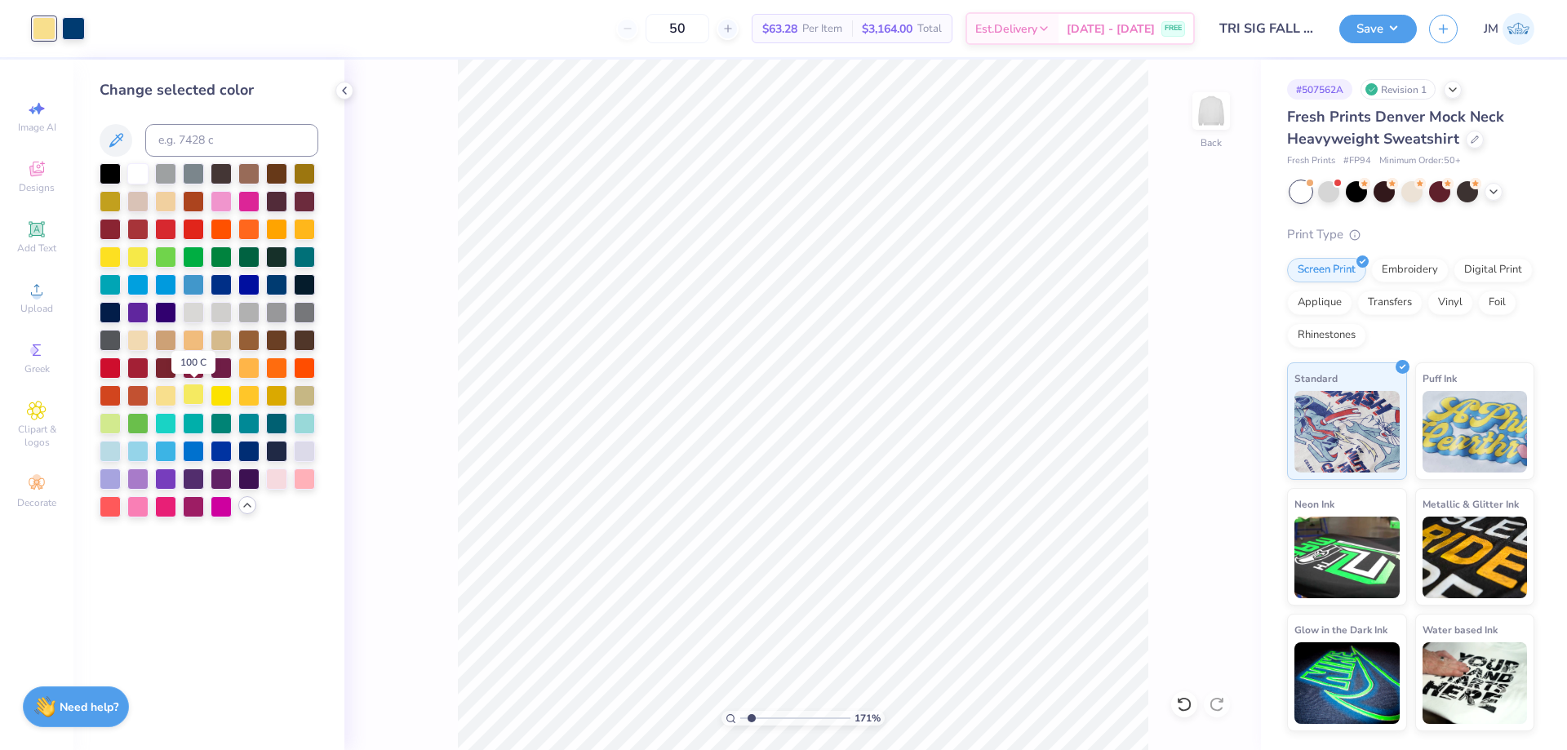
click at [197, 395] on div at bounding box center [193, 394] width 21 height 21
click at [114, 256] on div at bounding box center [110, 255] width 21 height 21
click at [218, 393] on div at bounding box center [221, 394] width 21 height 21
click at [112, 254] on div at bounding box center [110, 255] width 21 height 21
click at [50, 30] on div at bounding box center [44, 28] width 23 height 23
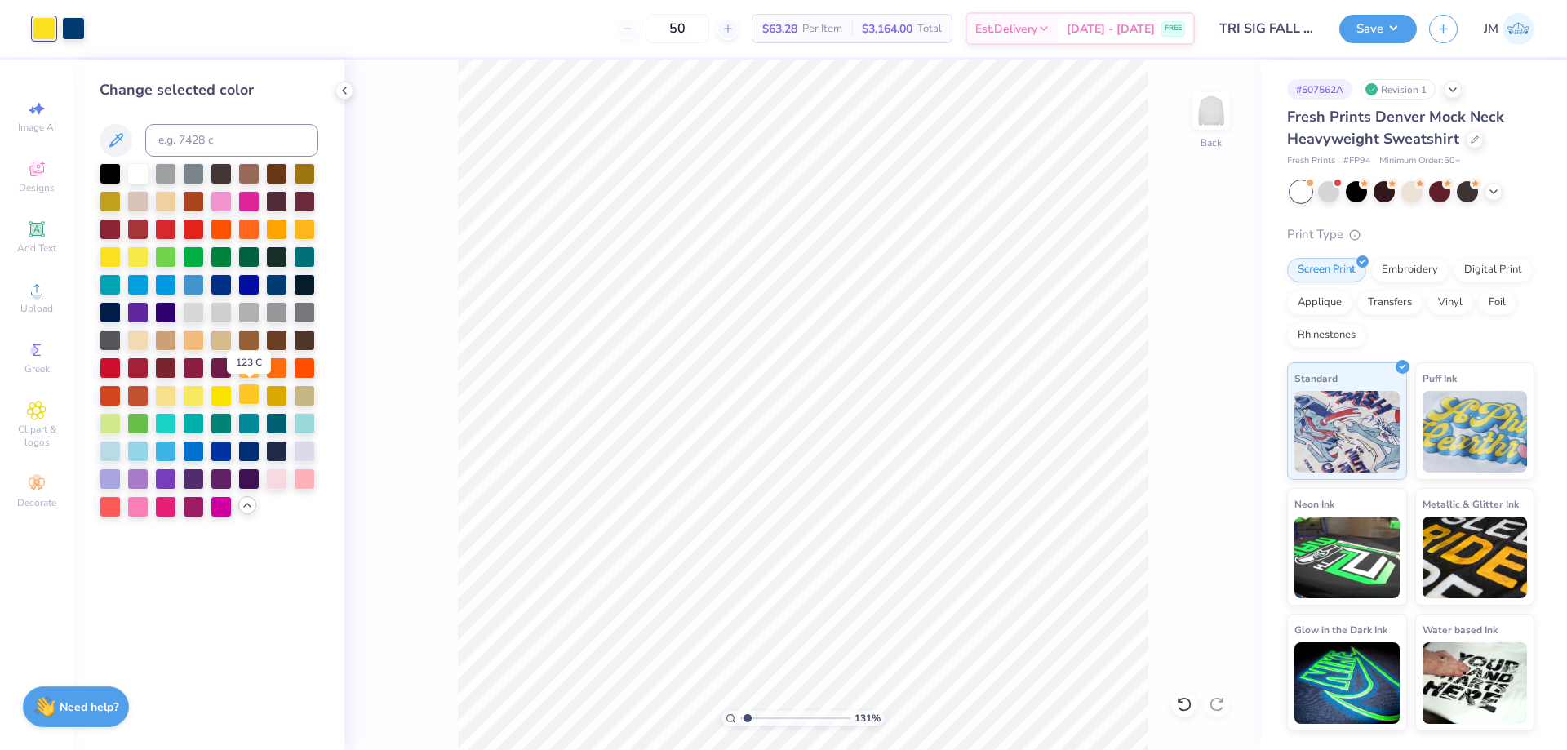
click at [245, 387] on div at bounding box center [248, 394] width 21 height 21
click at [1387, 28] on button "Save" at bounding box center [1378, 26] width 78 height 29
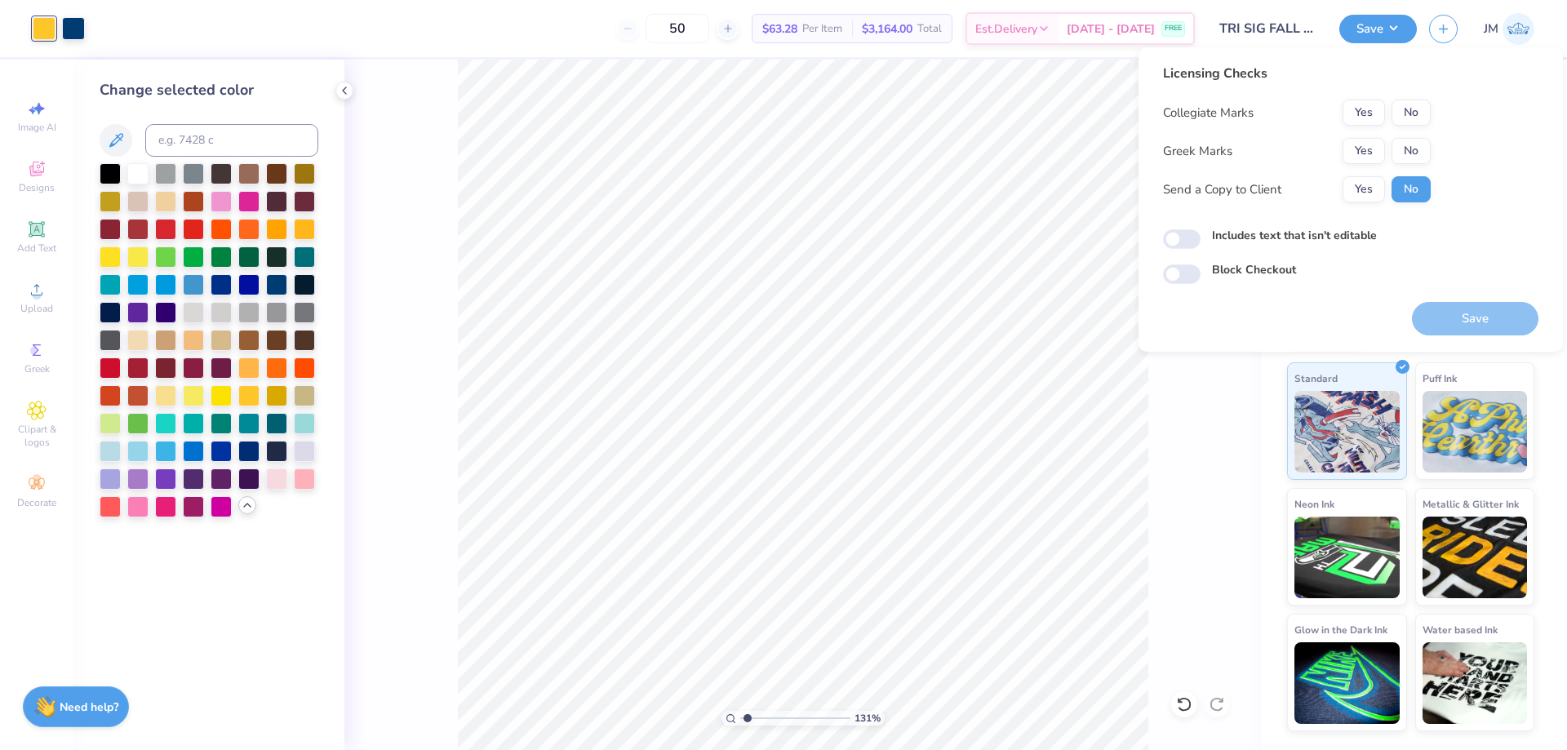
click at [1365, 135] on div "Collegiate Marks Yes No Greek Marks Yes No Send a Copy to Client Yes No" at bounding box center [1297, 151] width 268 height 103
click at [1369, 143] on button "Yes" at bounding box center [1364, 151] width 42 height 26
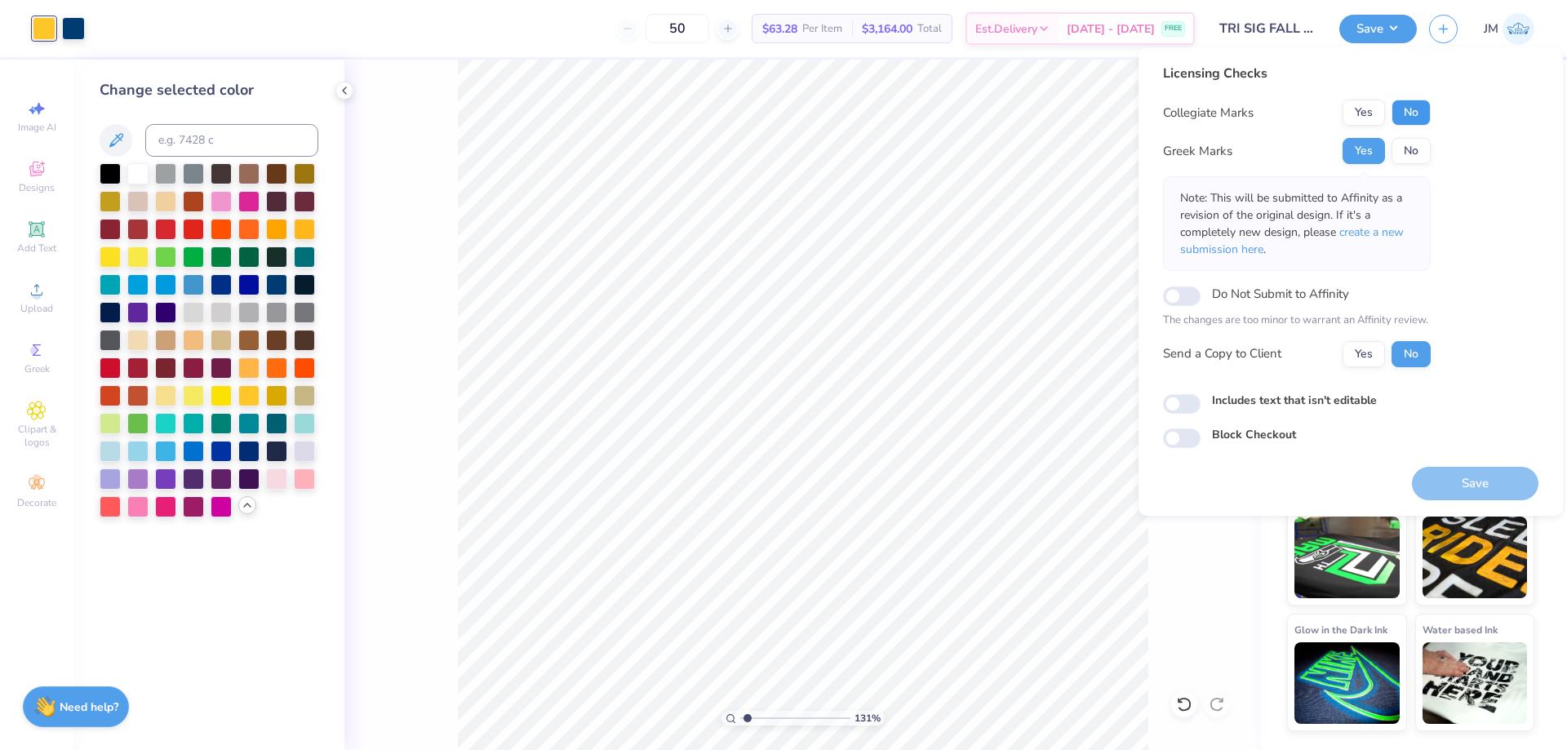
click at [1414, 113] on button "No" at bounding box center [1411, 113] width 39 height 26
click at [1494, 490] on button "Save" at bounding box center [1475, 483] width 127 height 33
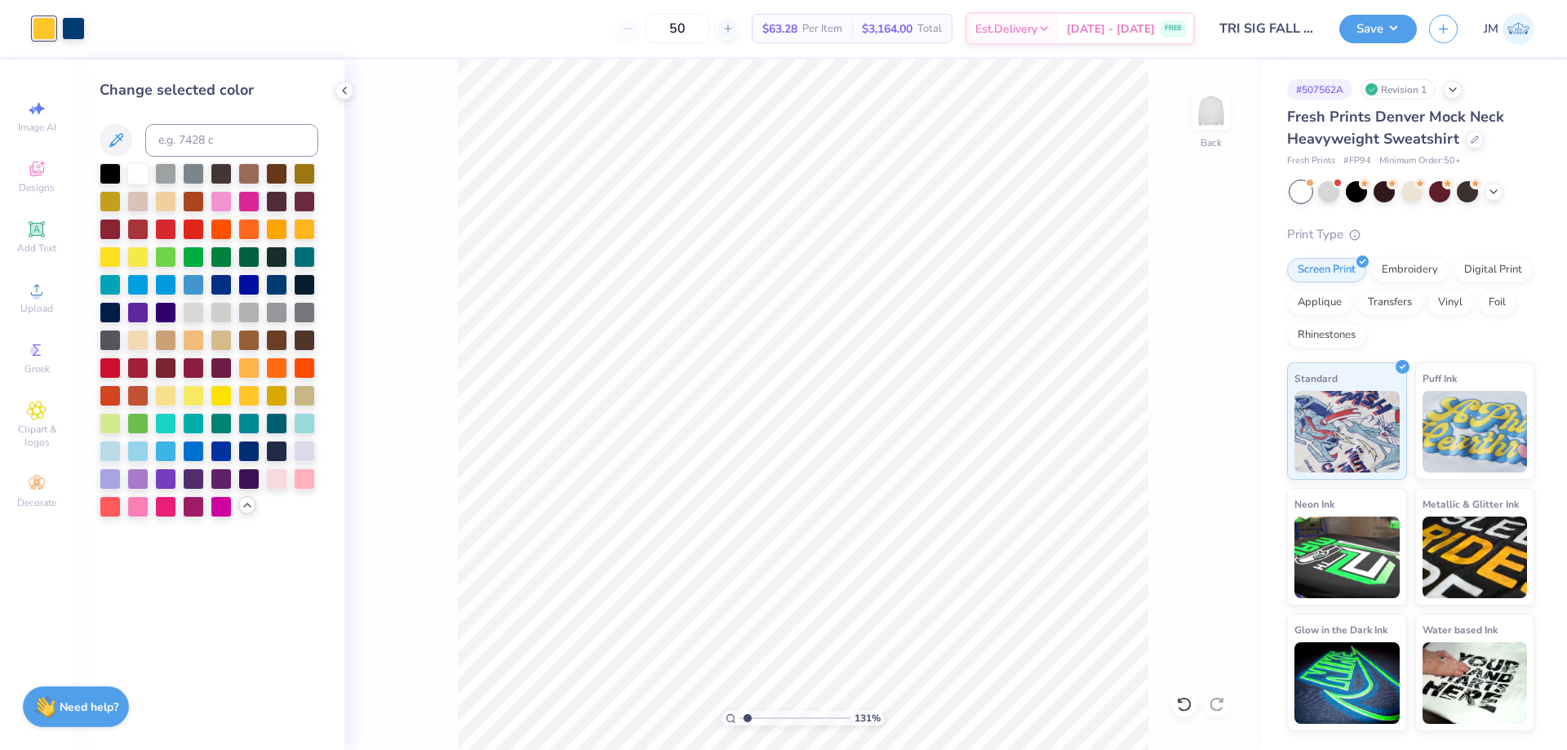
type input "1.30577936722713"
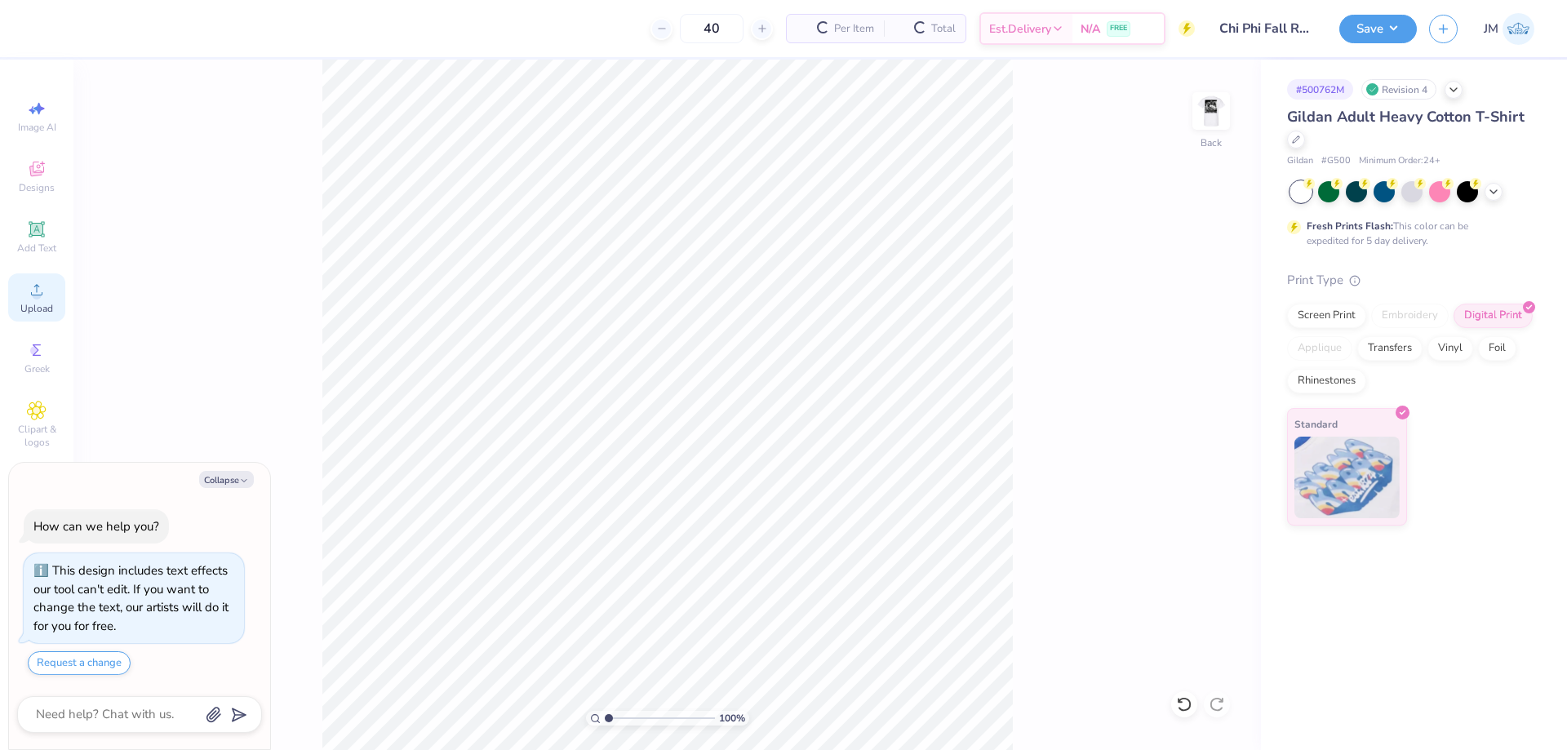
click at [40, 312] on span "Upload" at bounding box center [36, 308] width 33 height 13
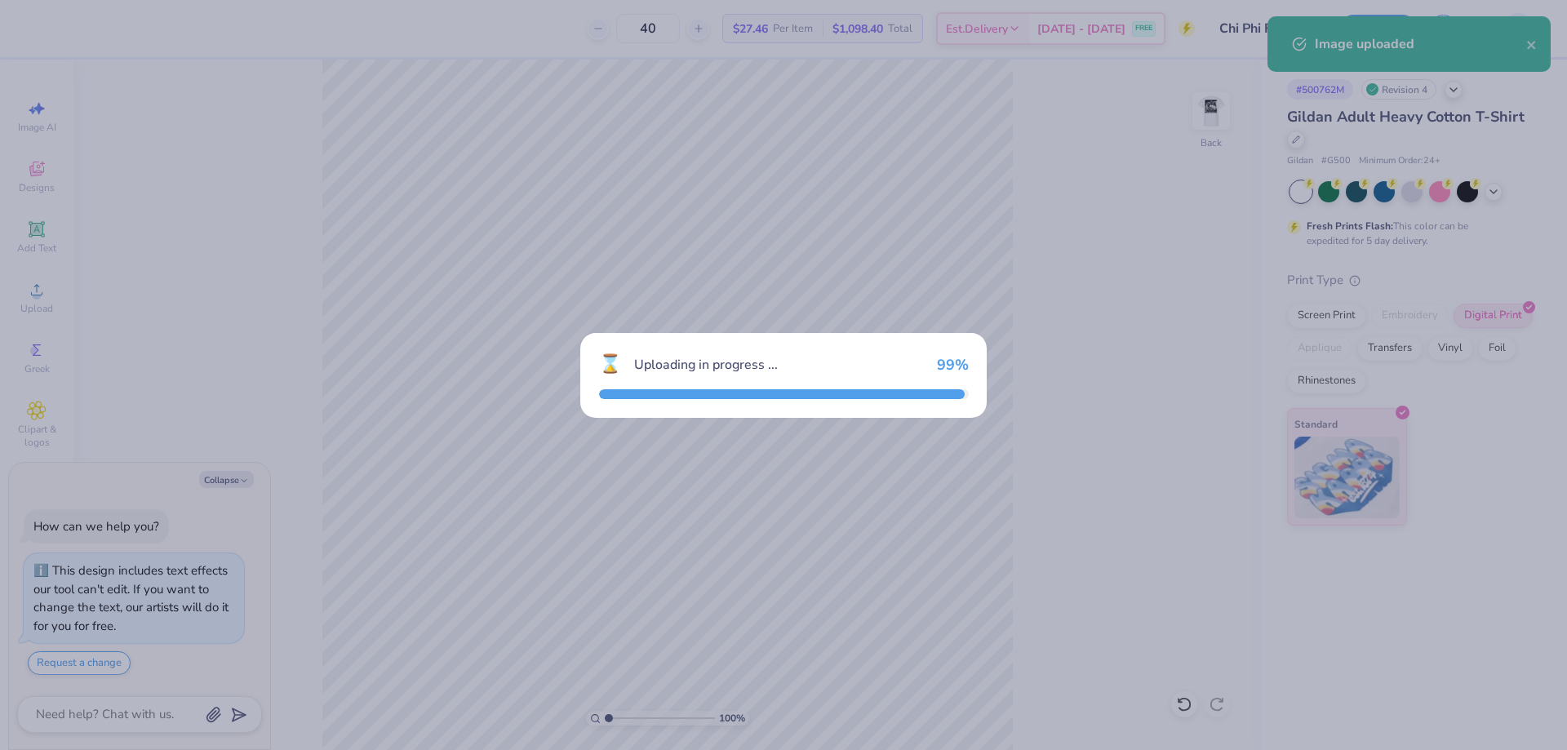
type textarea "x"
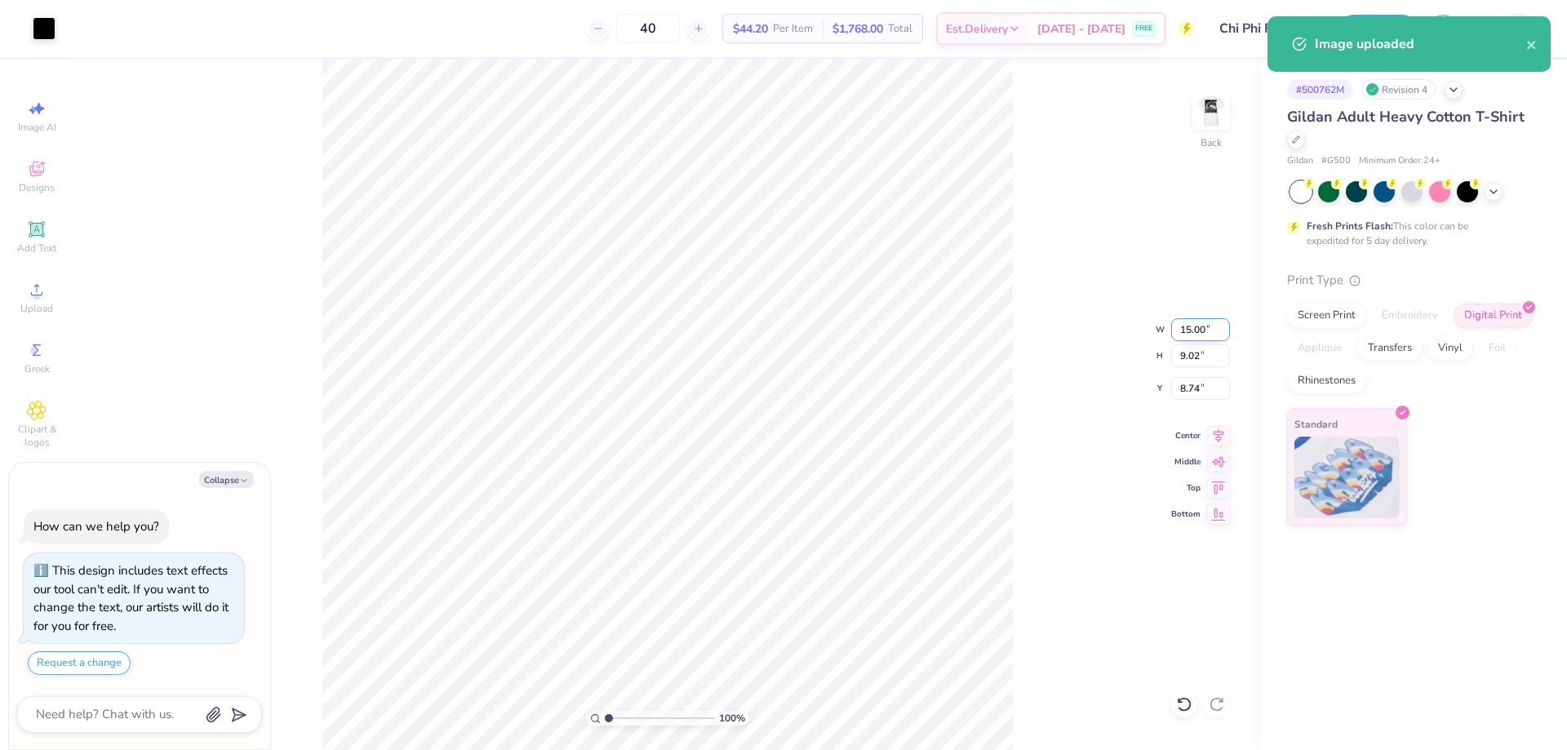
click at [1187, 334] on input "15.00" at bounding box center [1200, 329] width 59 height 23
type input "3.5"
type textarea "x"
type input "3.50"
type input "2.11"
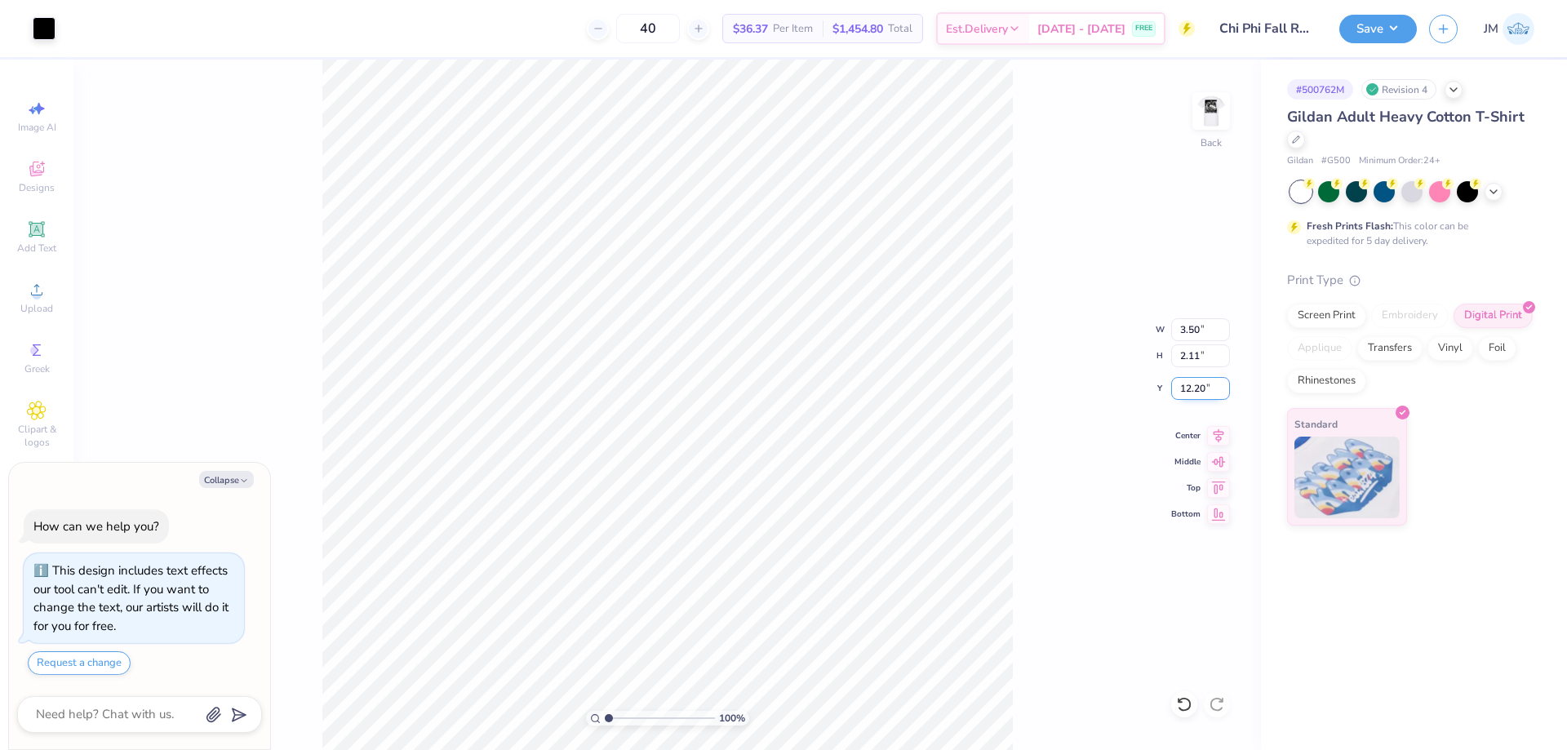
click at [1206, 384] on input "12.20" at bounding box center [1200, 388] width 59 height 23
type input "3"
type textarea "x"
type input "3.00"
click at [1393, 35] on button "Save" at bounding box center [1378, 26] width 78 height 29
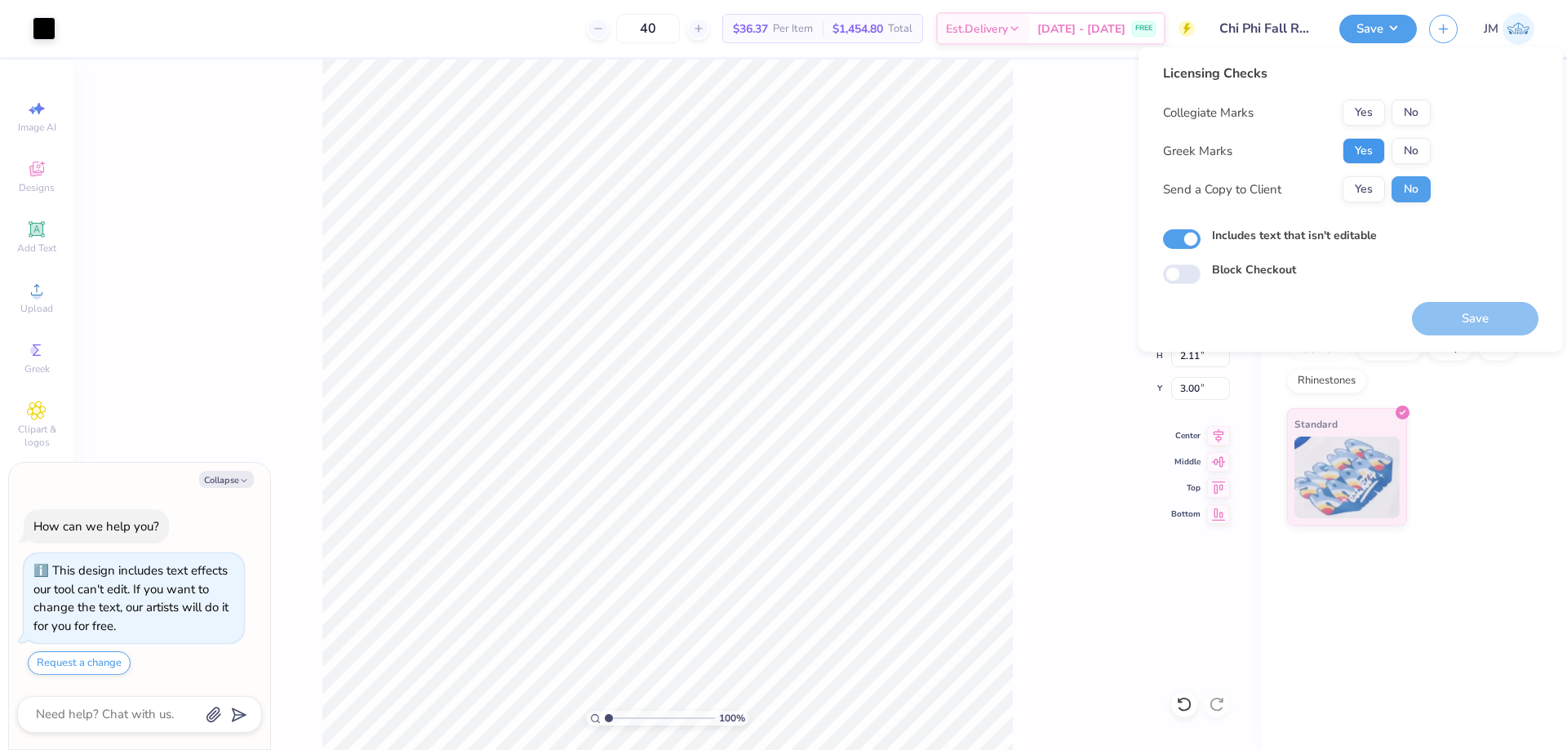
click at [1376, 149] on button "Yes" at bounding box center [1364, 151] width 42 height 26
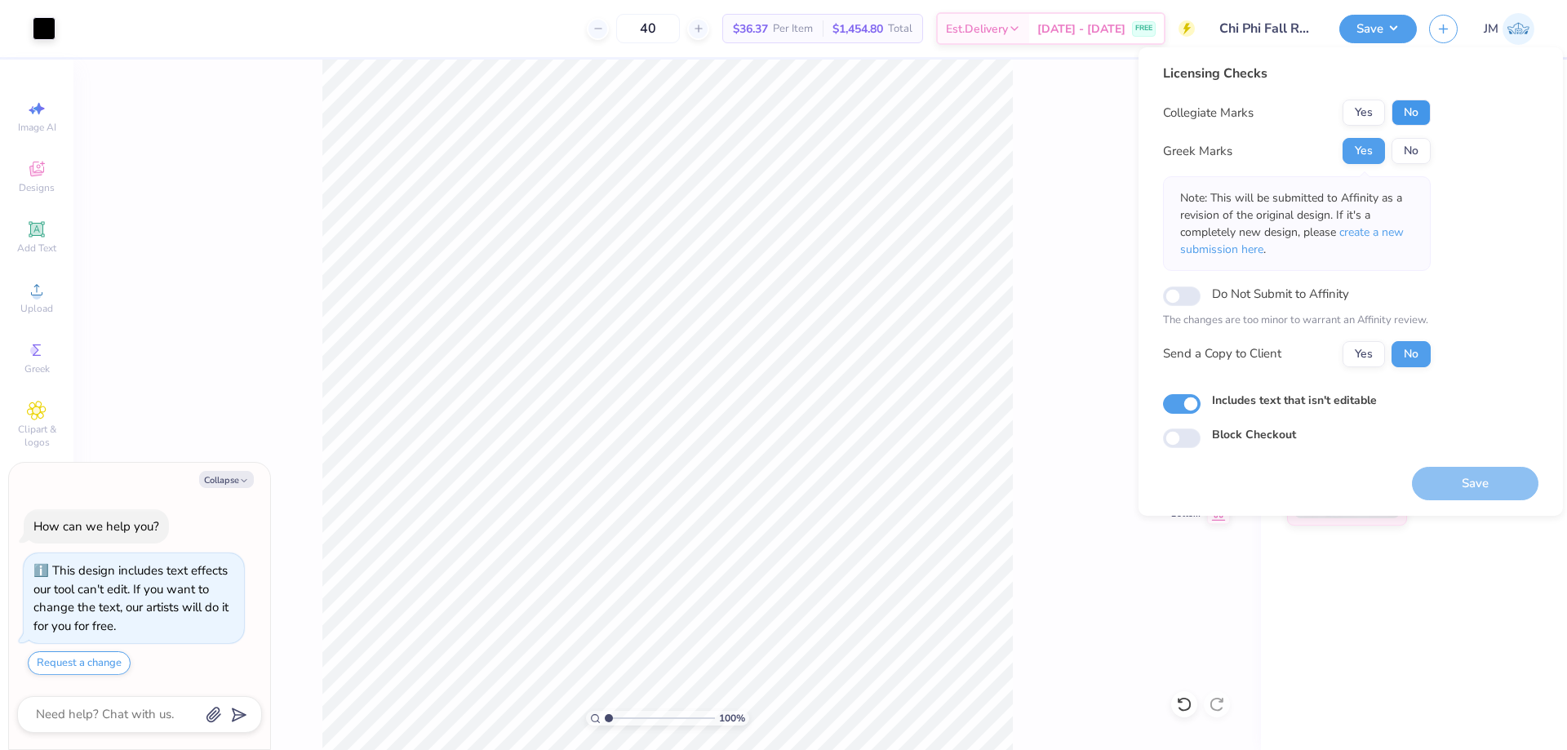
click at [1409, 103] on button "No" at bounding box center [1411, 113] width 39 height 26
click at [1364, 233] on span "create a new submission here" at bounding box center [1292, 240] width 224 height 33
type textarea "x"
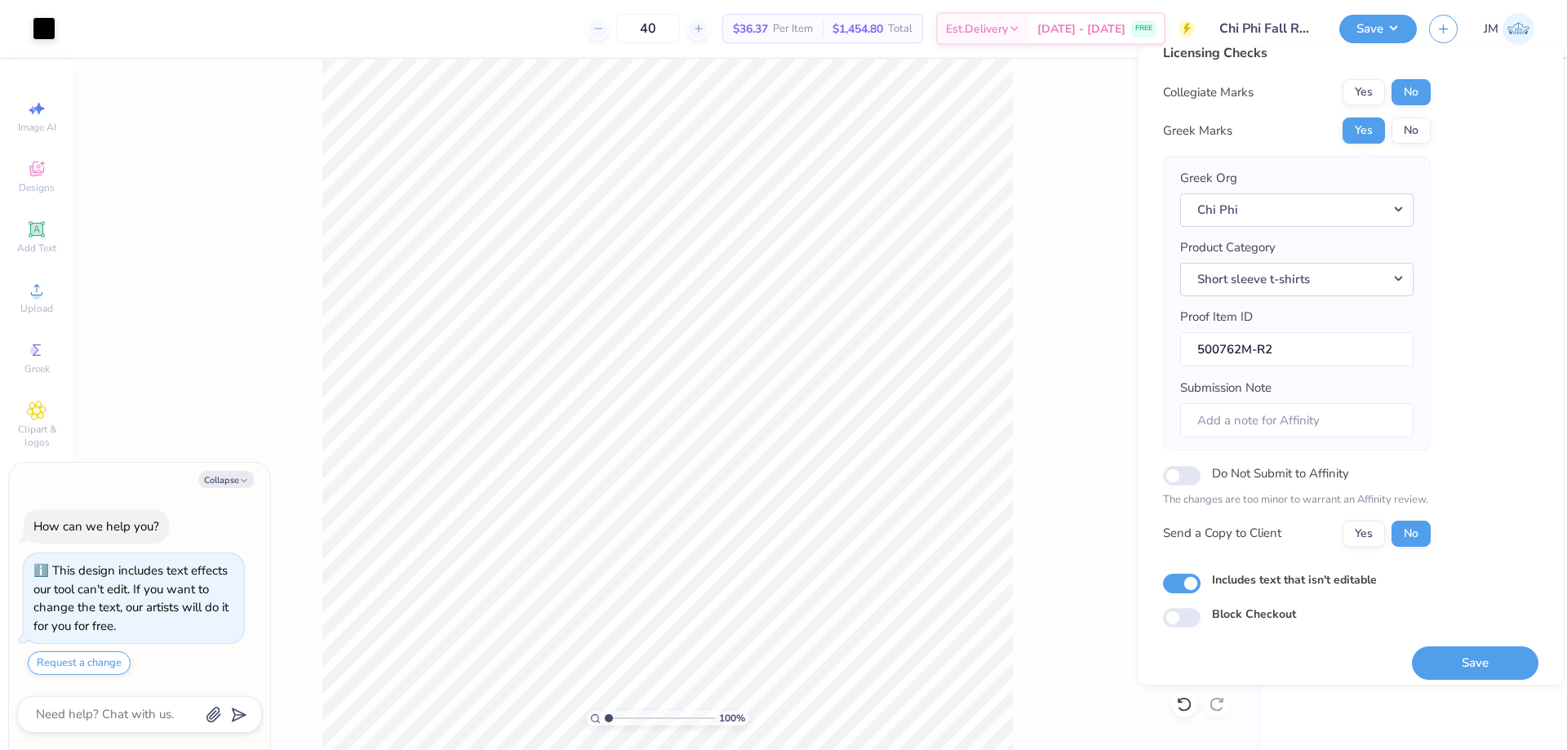
scroll to position [31, 0]
